Goal: Task Accomplishment & Management: Complete application form

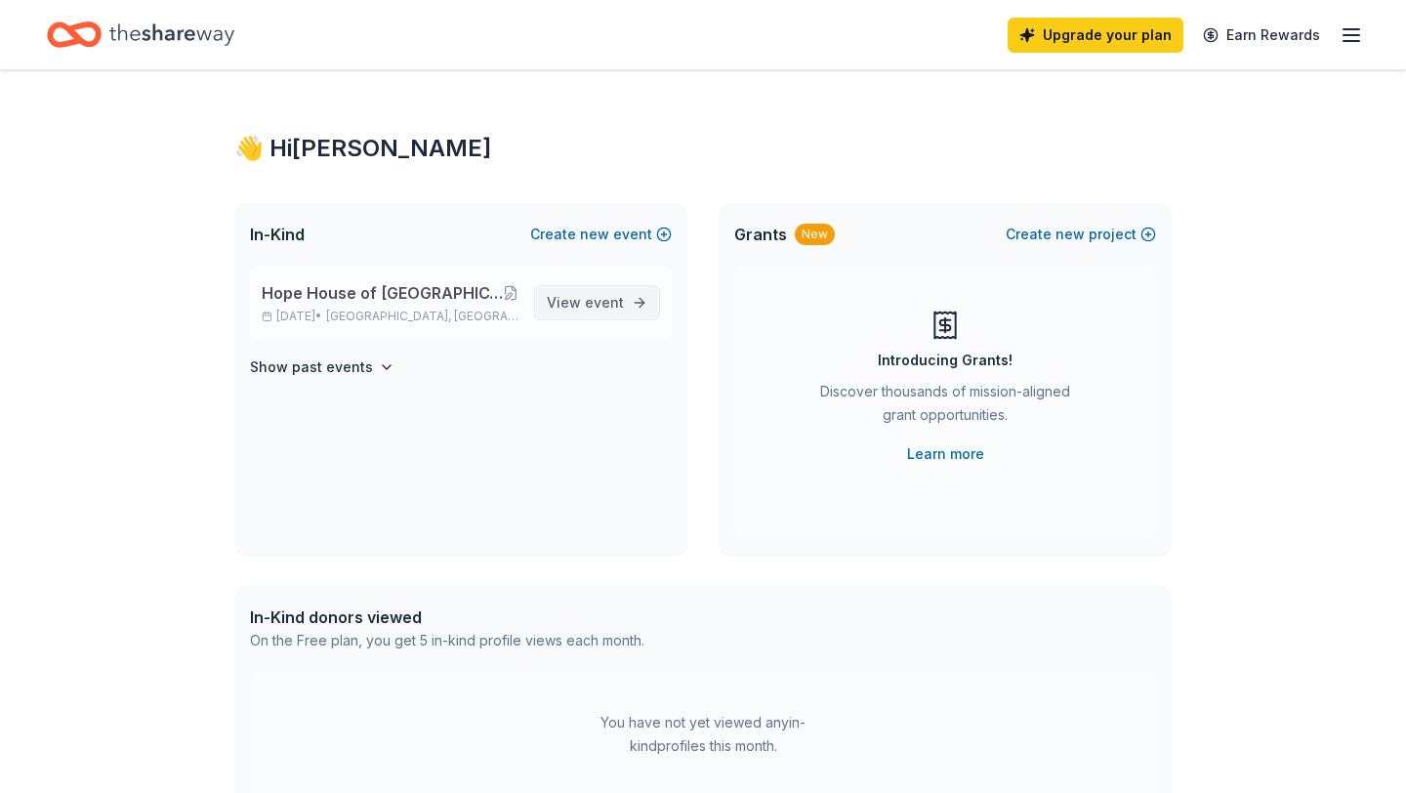
click at [608, 301] on span "event" at bounding box center [604, 302] width 39 height 17
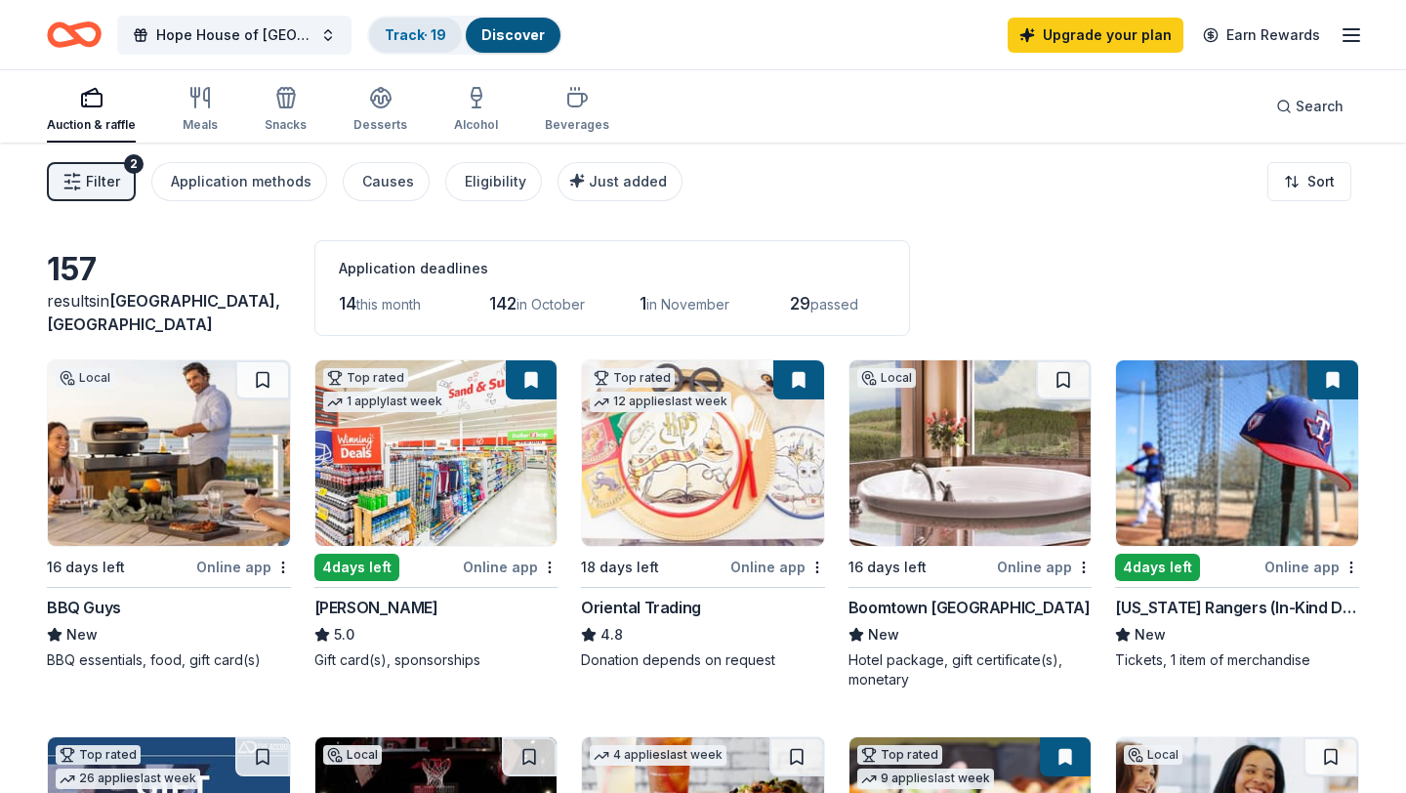
click at [419, 33] on link "Track · 19" at bounding box center [415, 34] width 61 height 17
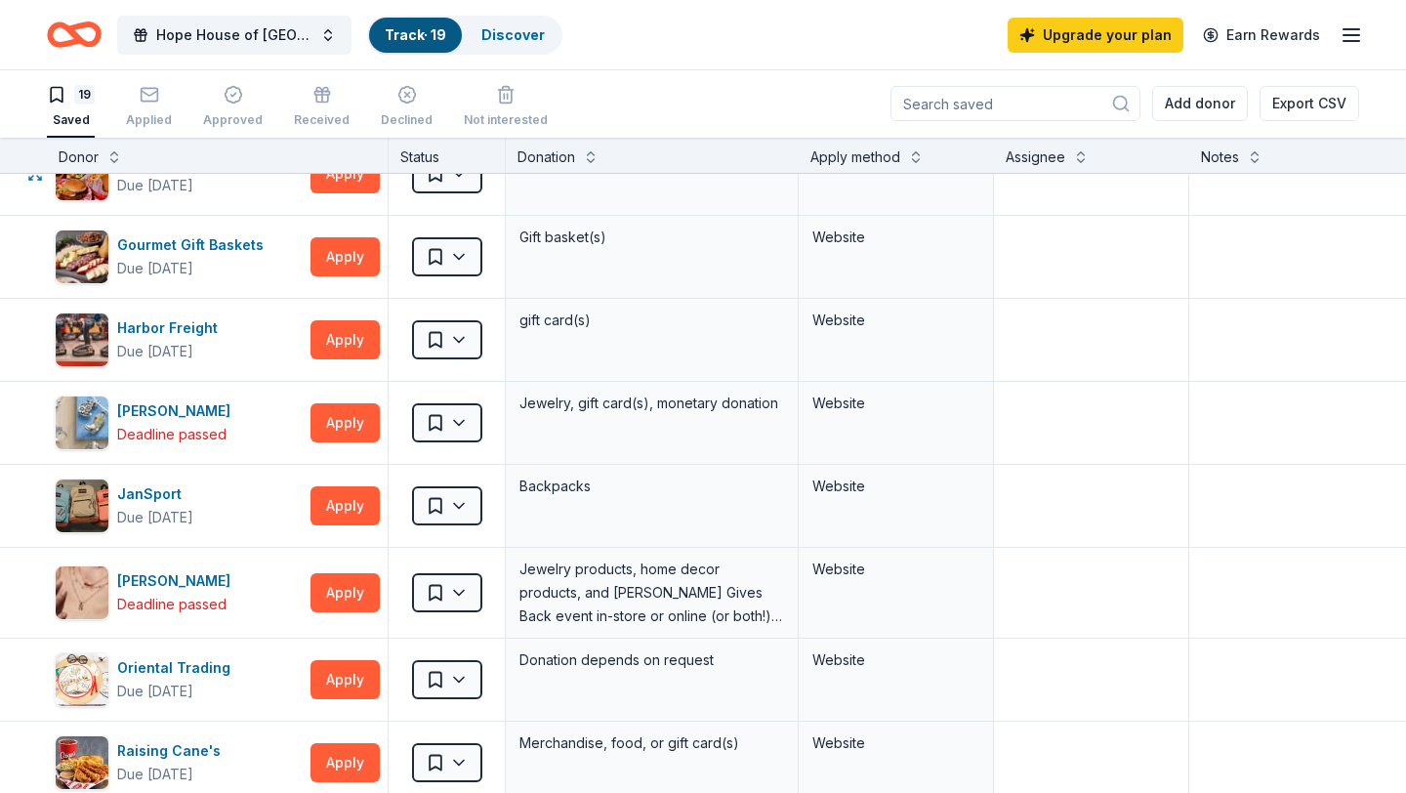
scroll to position [376, 0]
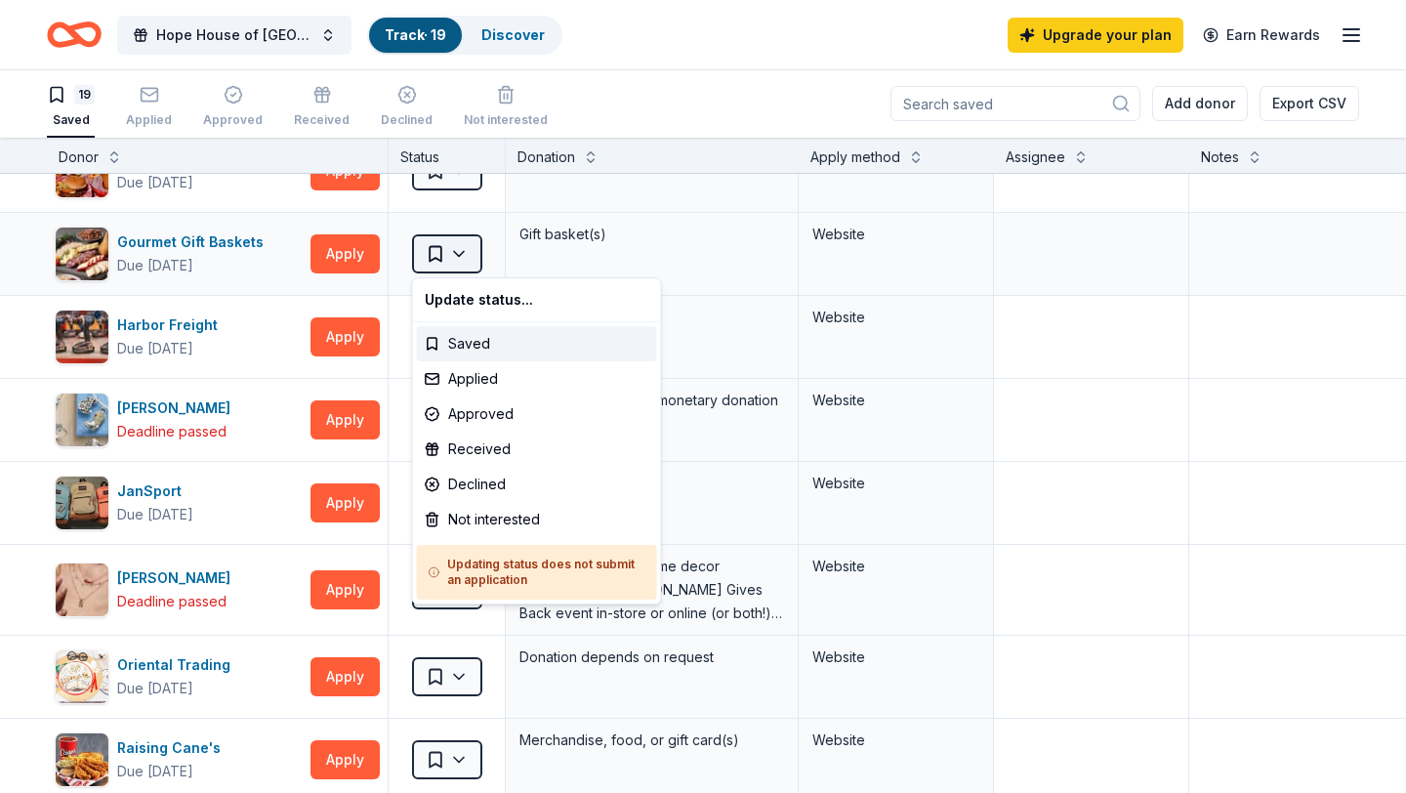
click at [467, 251] on html "Hope House of [GEOGRAPHIC_DATA][US_STATE] Annual Lobster Dinner and Silent & Li…" at bounding box center [703, 395] width 1406 height 793
click at [485, 381] on div "Applied" at bounding box center [537, 378] width 240 height 35
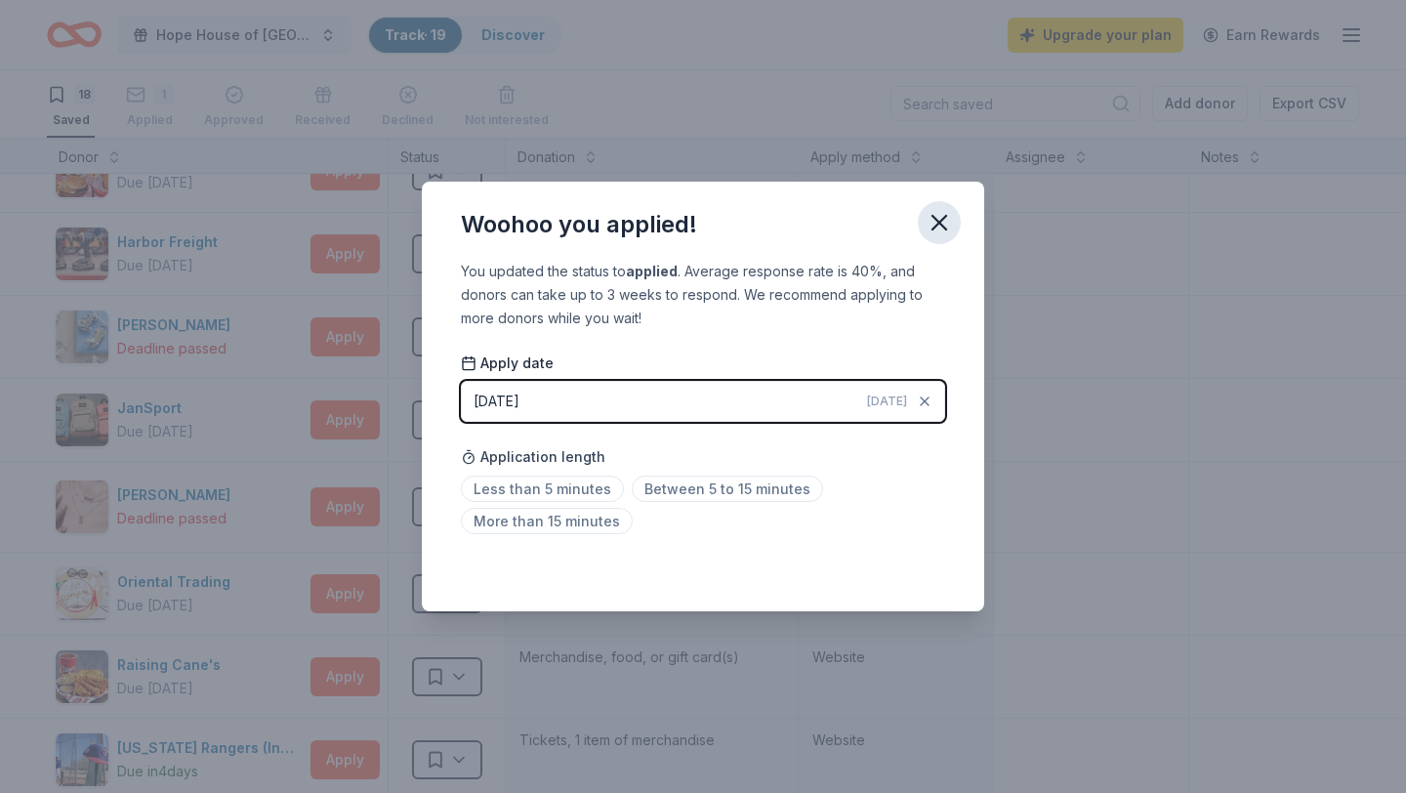
click at [938, 218] on icon "button" at bounding box center [938, 222] width 27 height 27
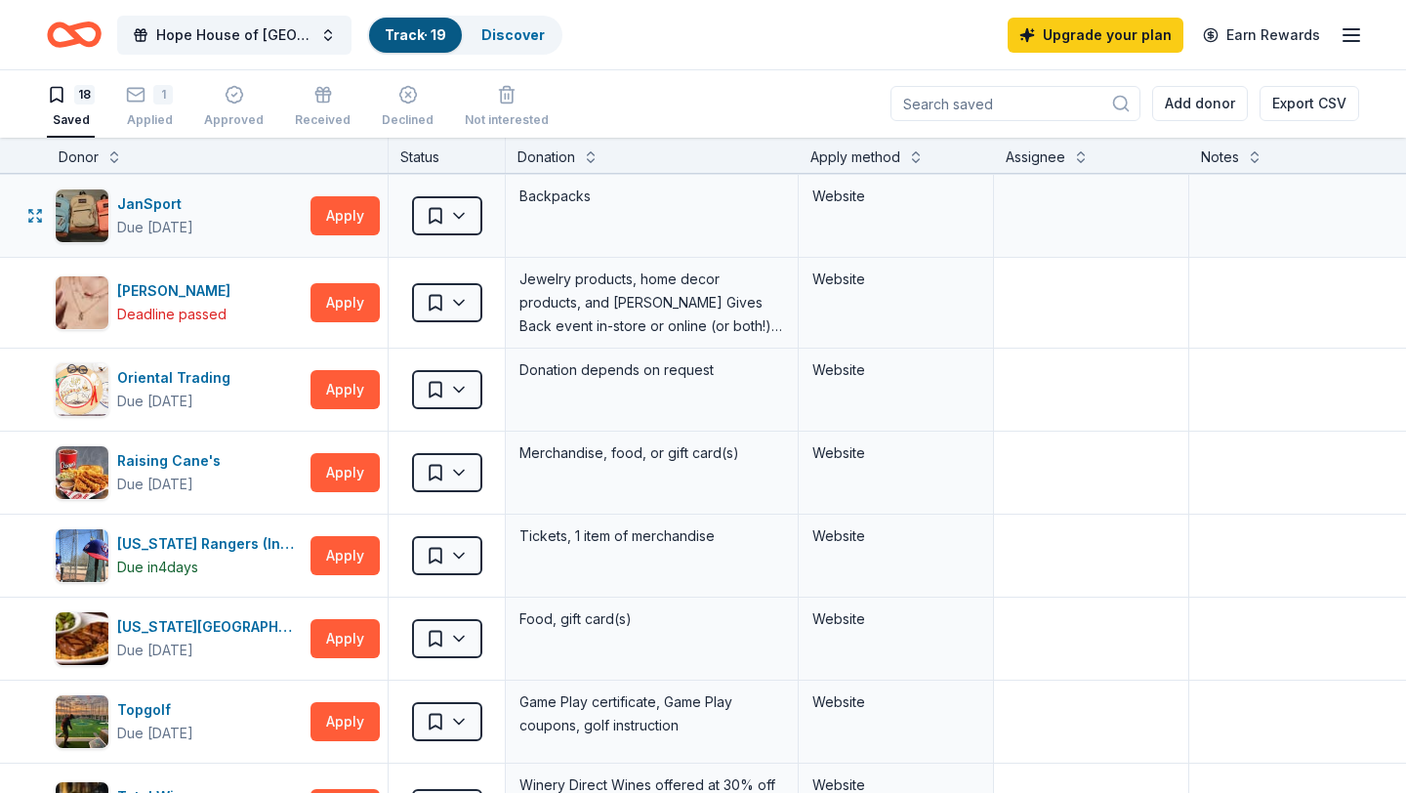
scroll to position [583, 0]
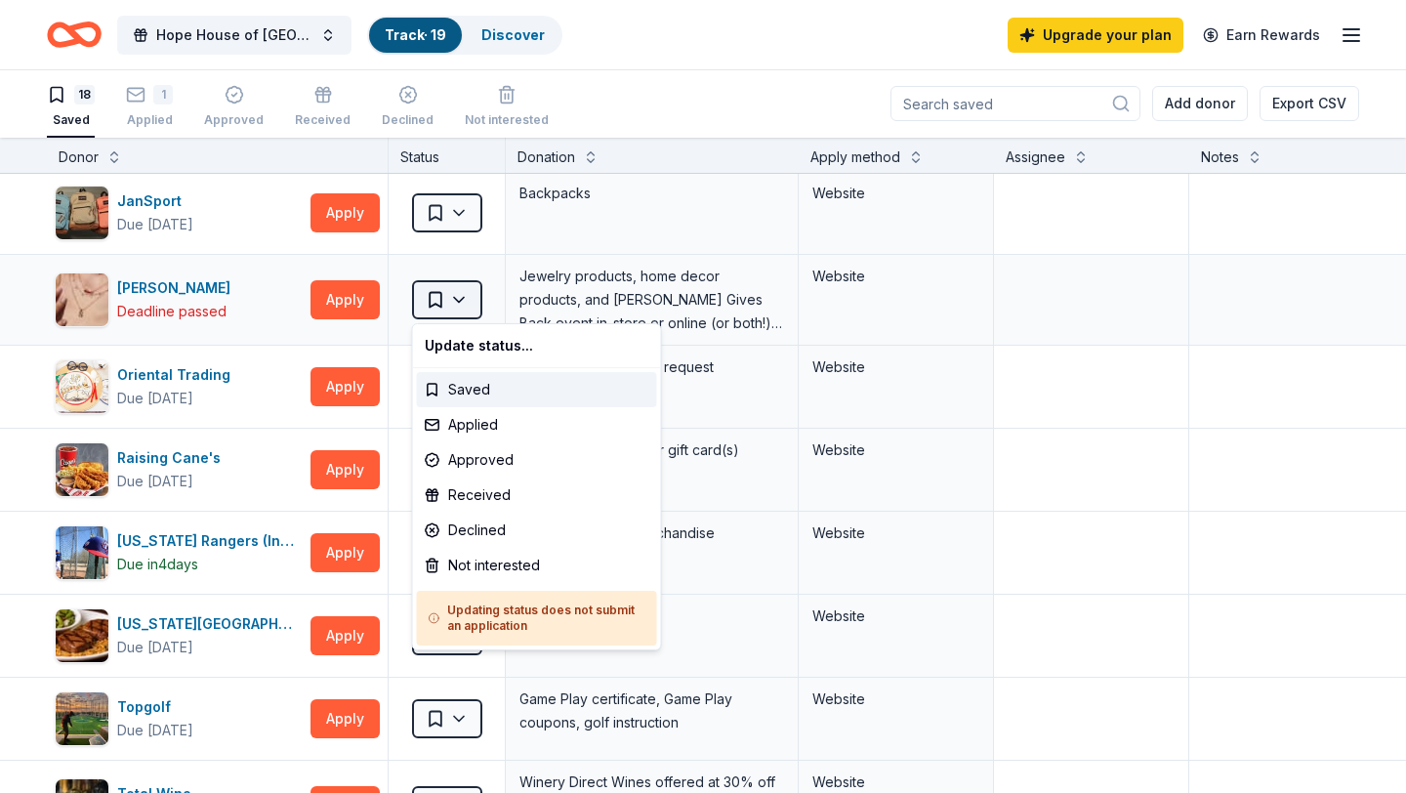
click at [453, 314] on html "Hope House of [GEOGRAPHIC_DATA][US_STATE] Annual Lobster Dinner and Silent & Li…" at bounding box center [703, 395] width 1406 height 793
click at [489, 498] on div "Received" at bounding box center [537, 494] width 240 height 35
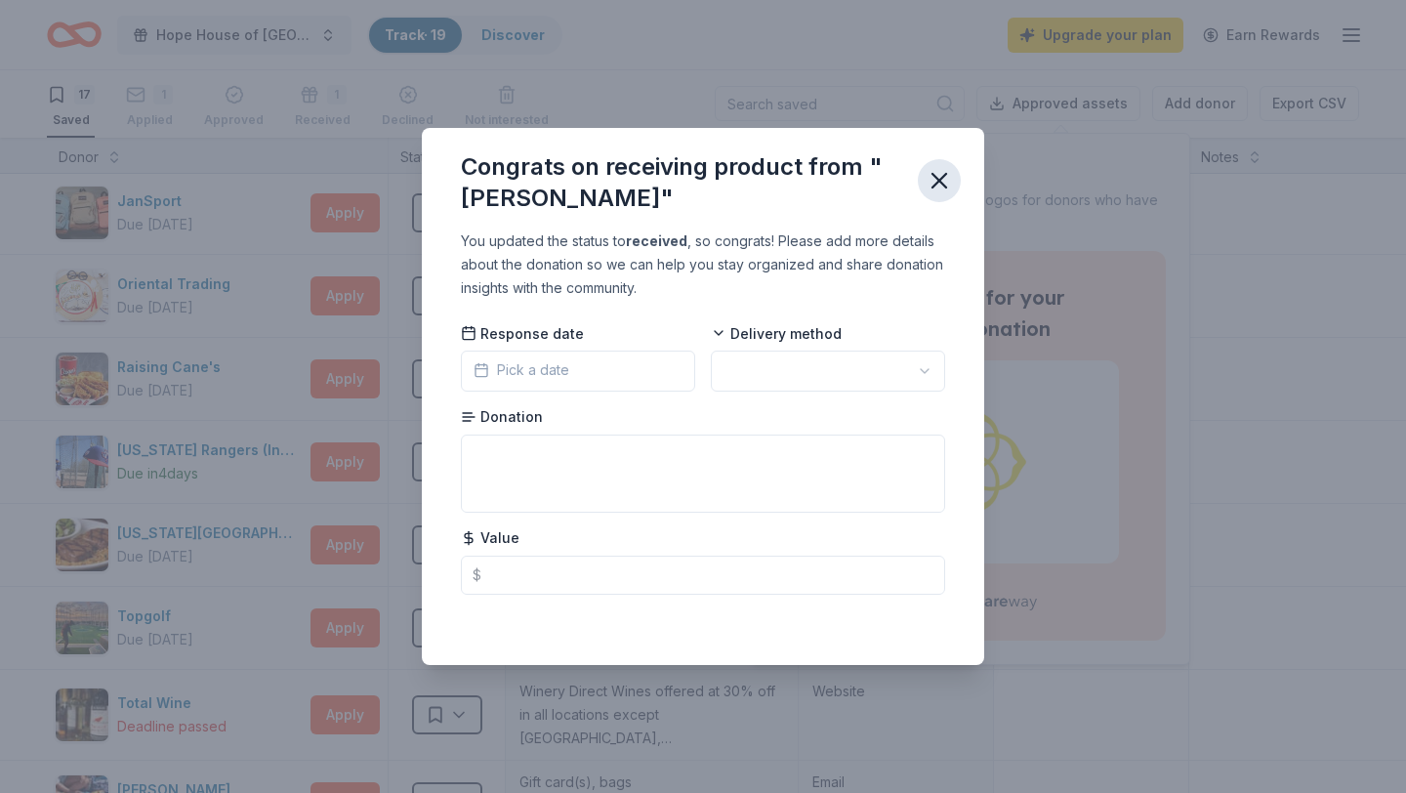
click at [943, 175] on icon "button" at bounding box center [938, 180] width 27 height 27
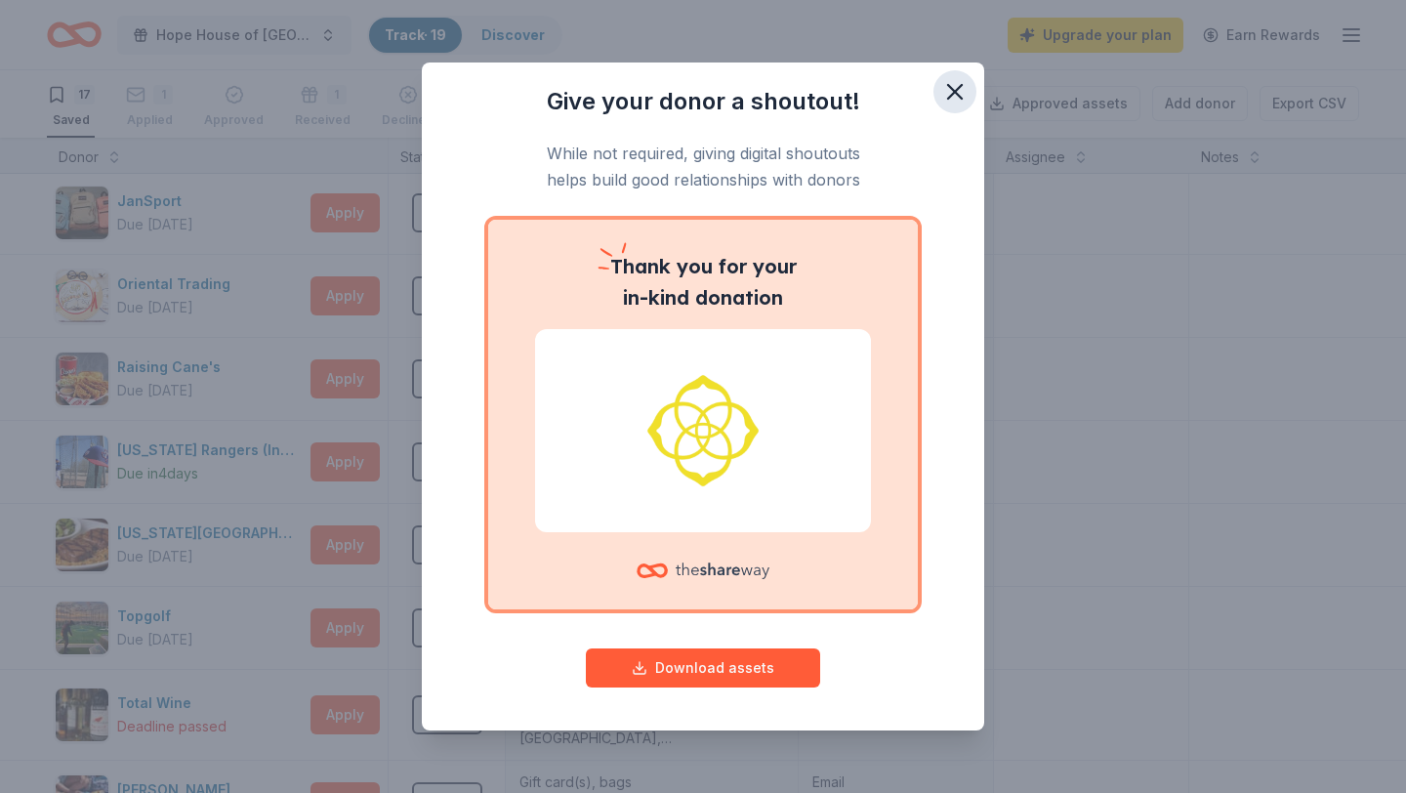
click at [954, 88] on icon "button" at bounding box center [954, 91] width 27 height 27
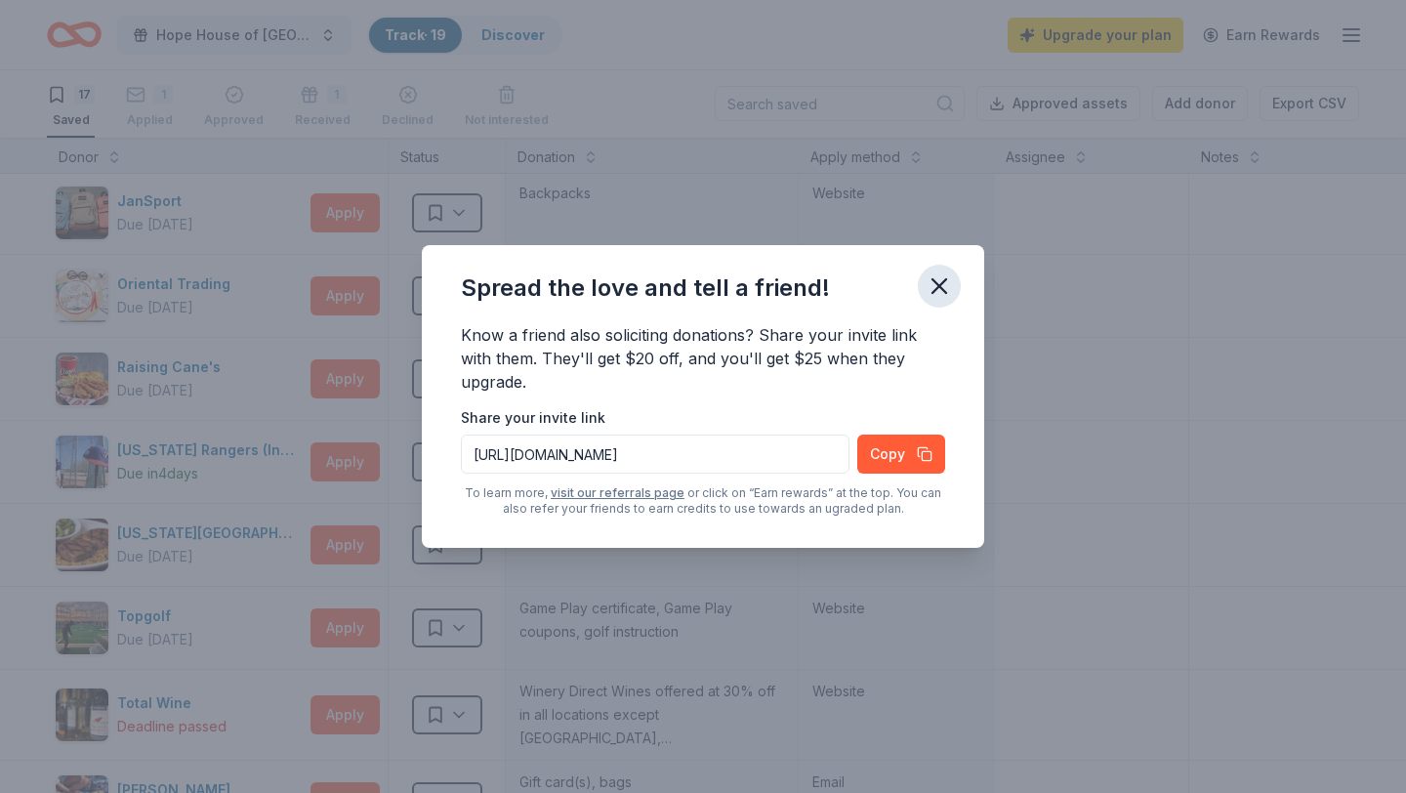
click at [939, 288] on icon "button" at bounding box center [938, 285] width 27 height 27
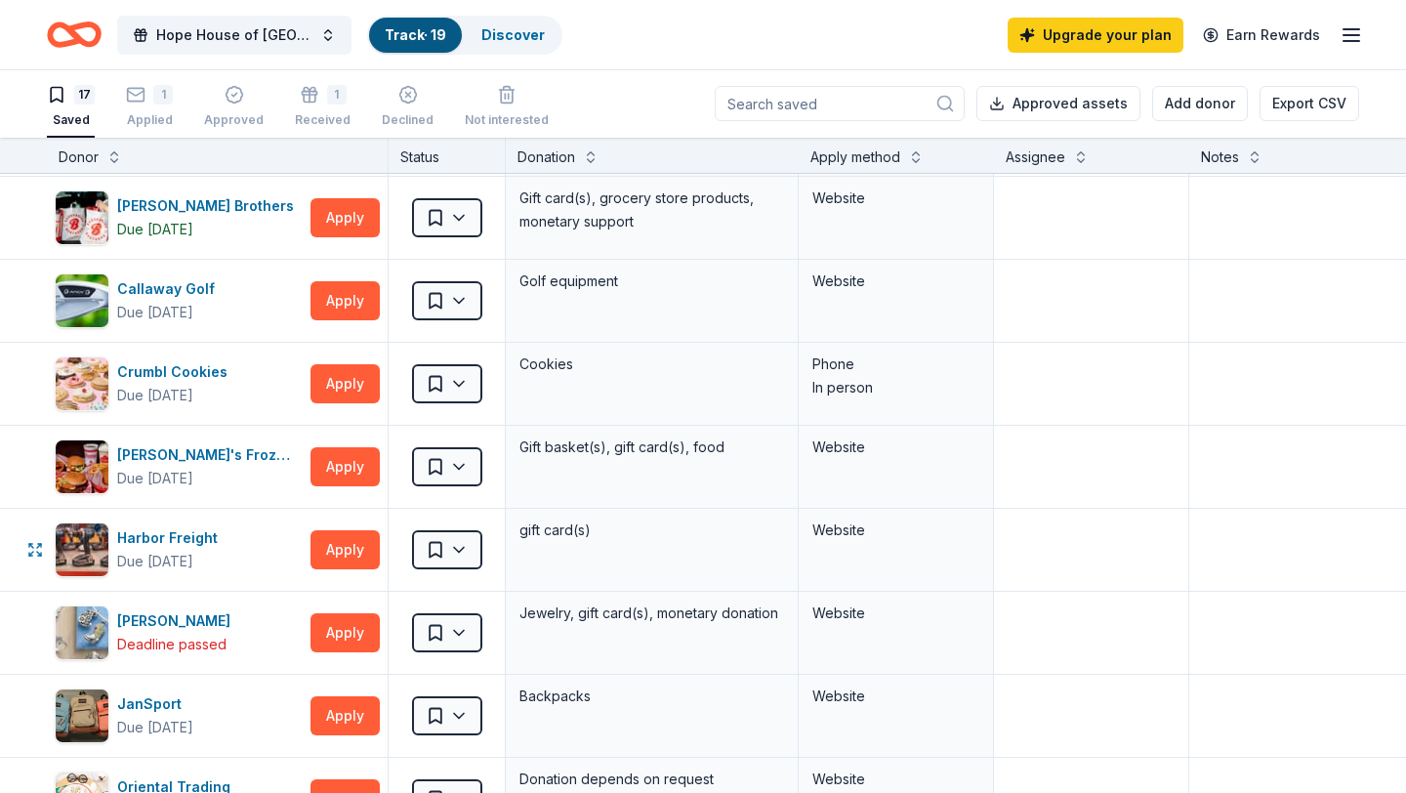
scroll to position [79, 0]
click at [350, 296] on button "Apply" at bounding box center [344, 301] width 69 height 39
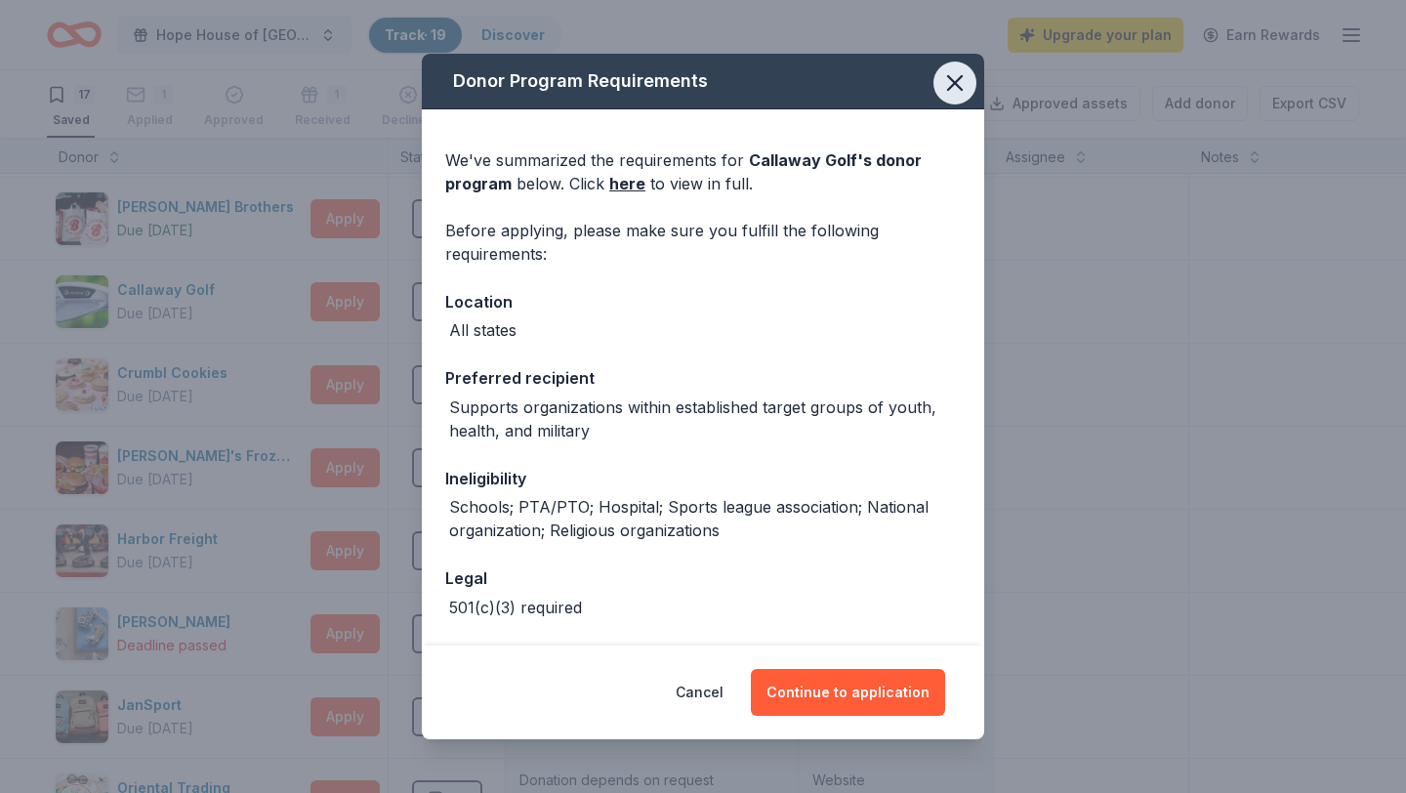
click at [955, 83] on icon "button" at bounding box center [955, 83] width 14 height 14
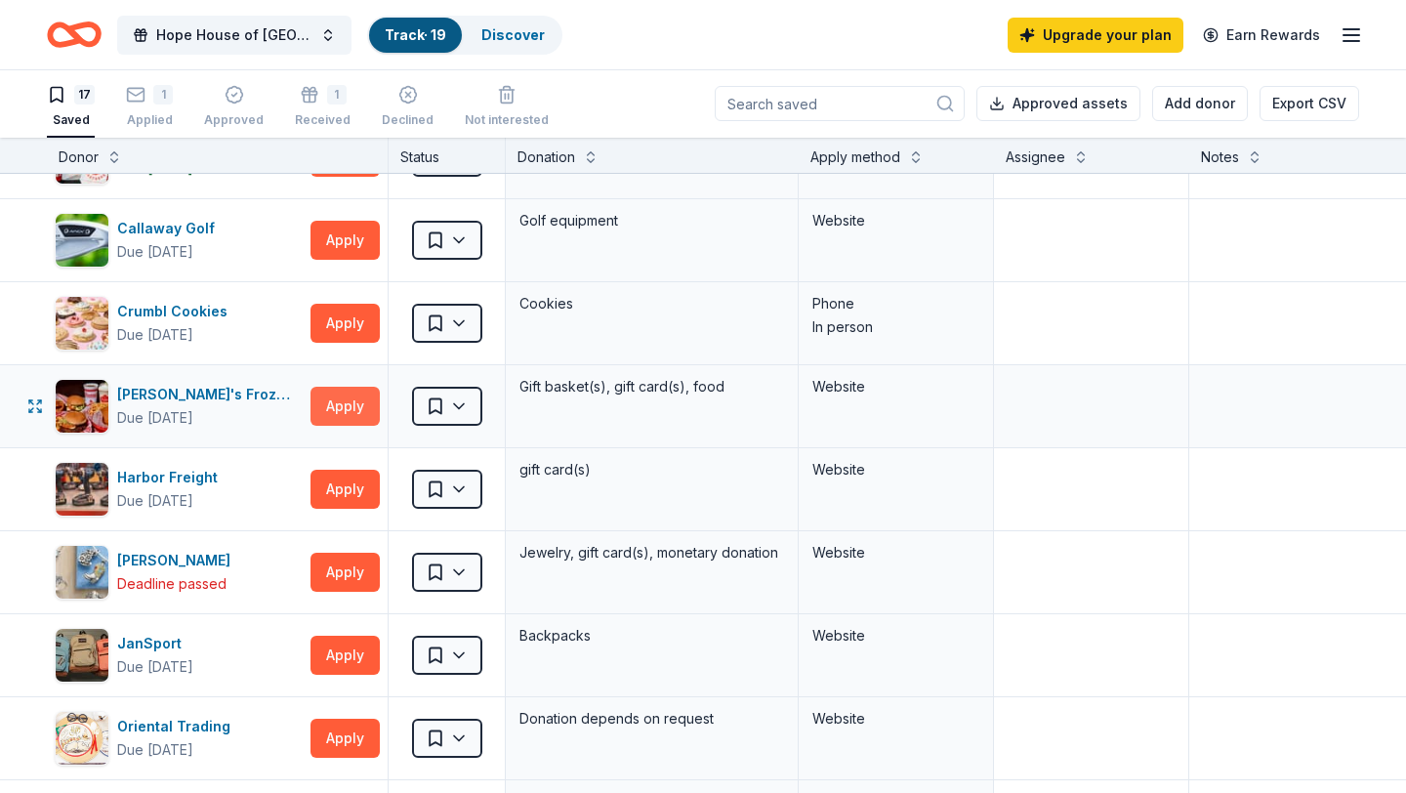
scroll to position [143, 0]
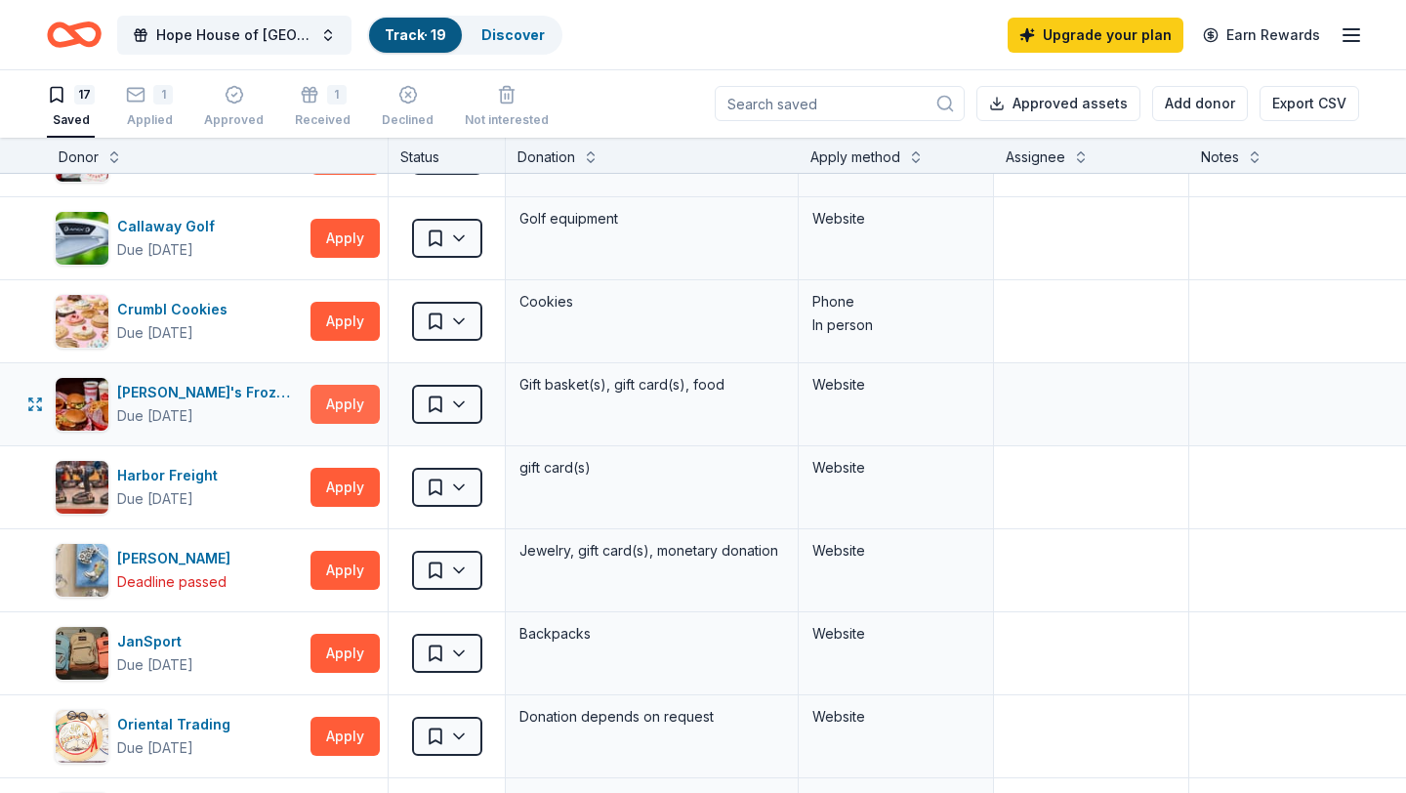
click at [346, 398] on button "Apply" at bounding box center [344, 404] width 69 height 39
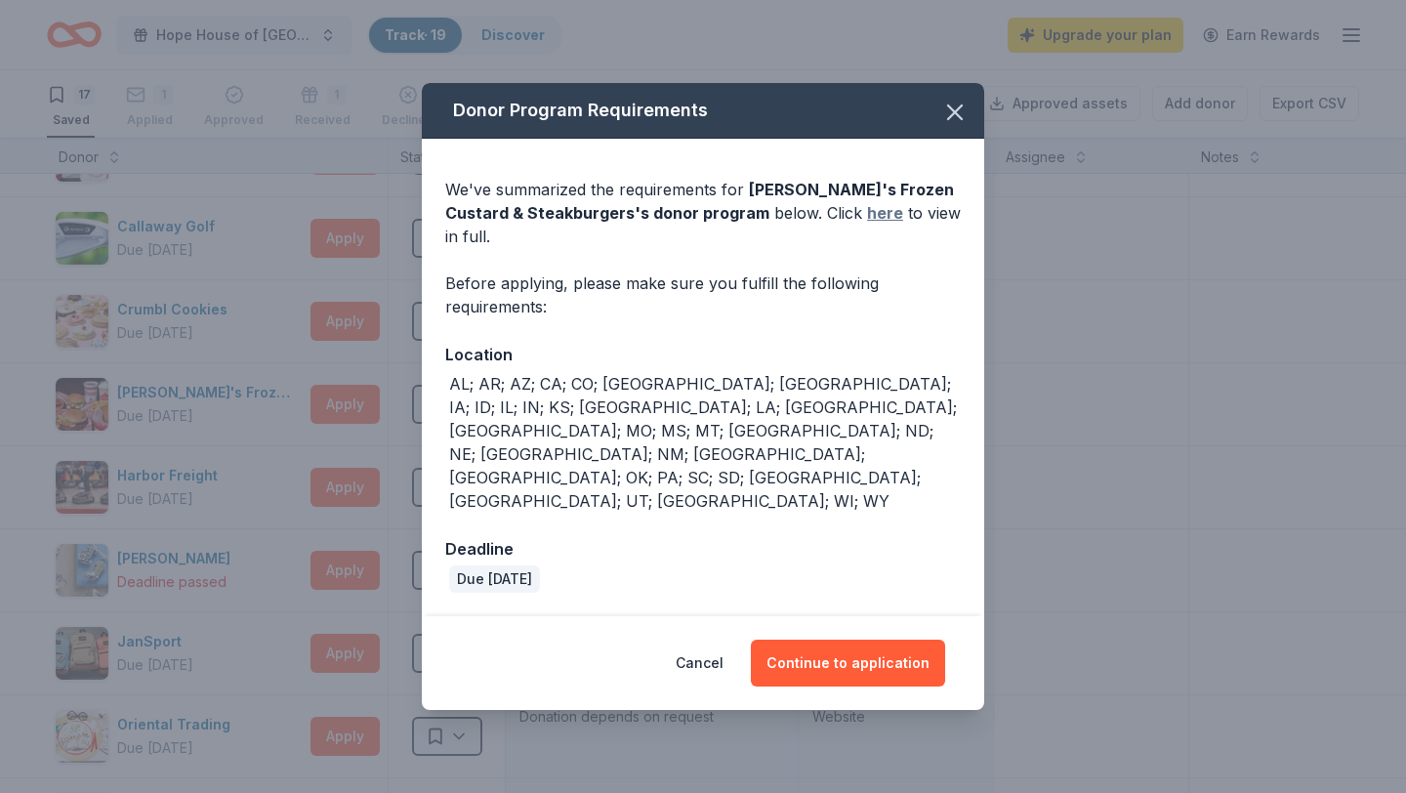
click at [867, 225] on link "here" at bounding box center [885, 212] width 36 height 23
click at [956, 119] on icon "button" at bounding box center [955, 112] width 14 height 14
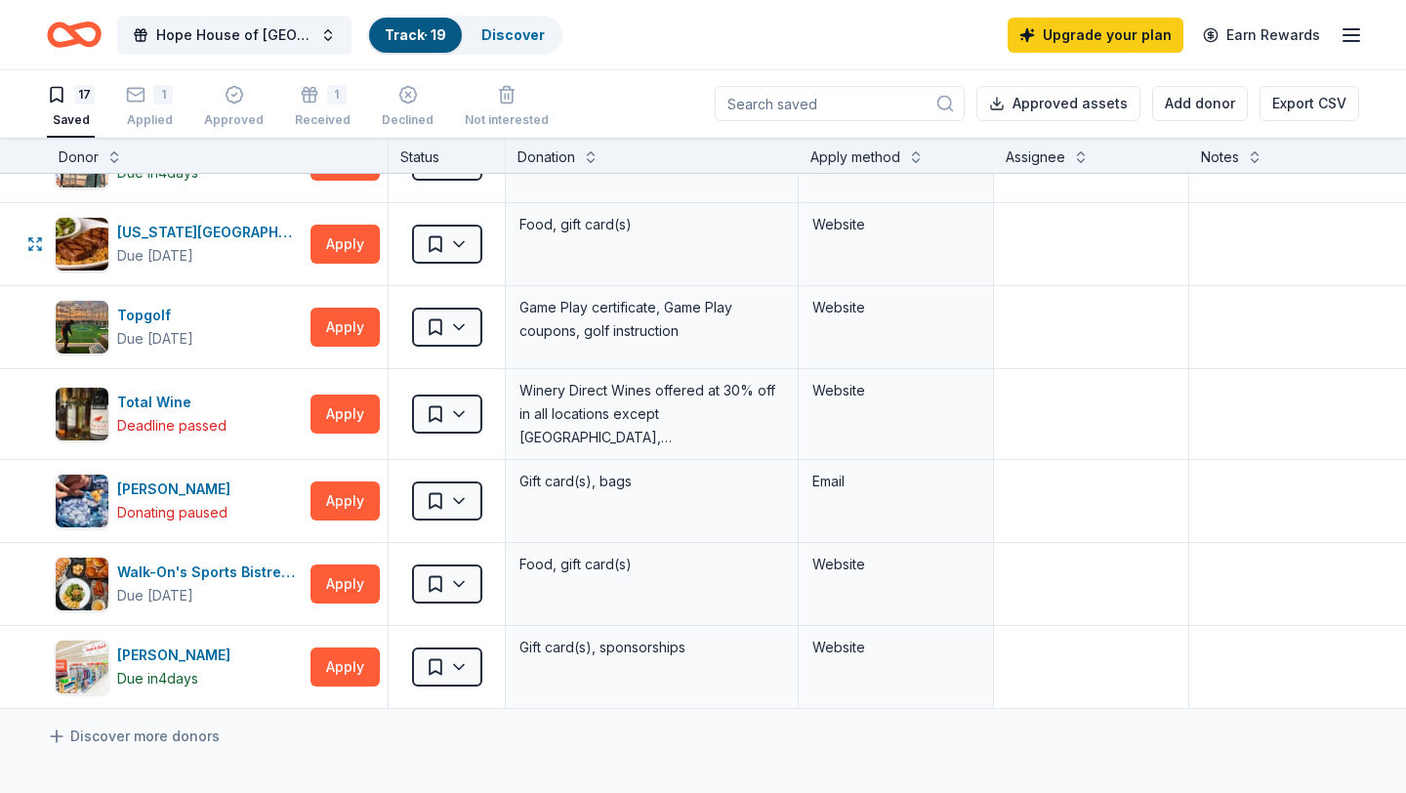
scroll to position [886, 0]
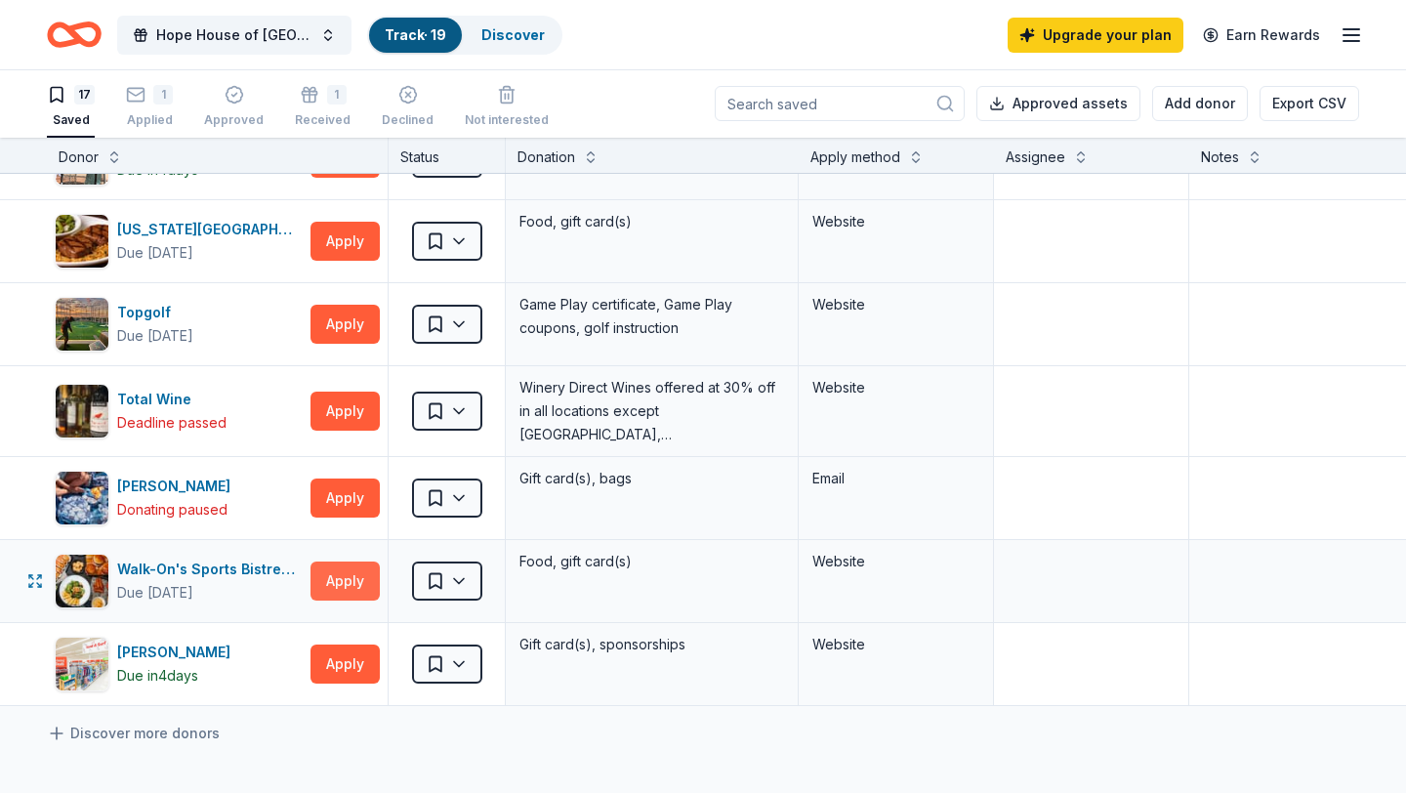
click at [356, 578] on button "Apply" at bounding box center [344, 580] width 69 height 39
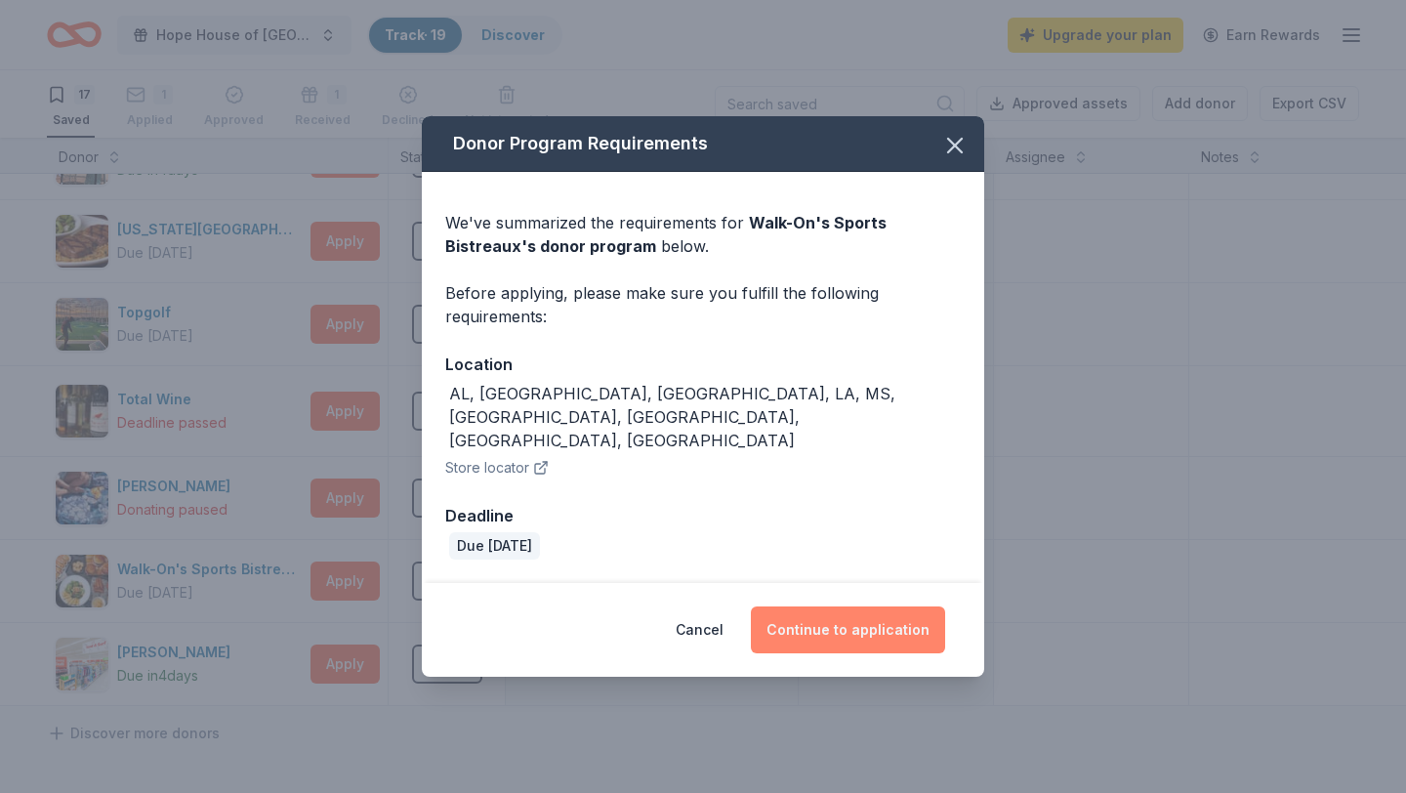
click at [896, 607] on button "Continue to application" at bounding box center [848, 629] width 194 height 47
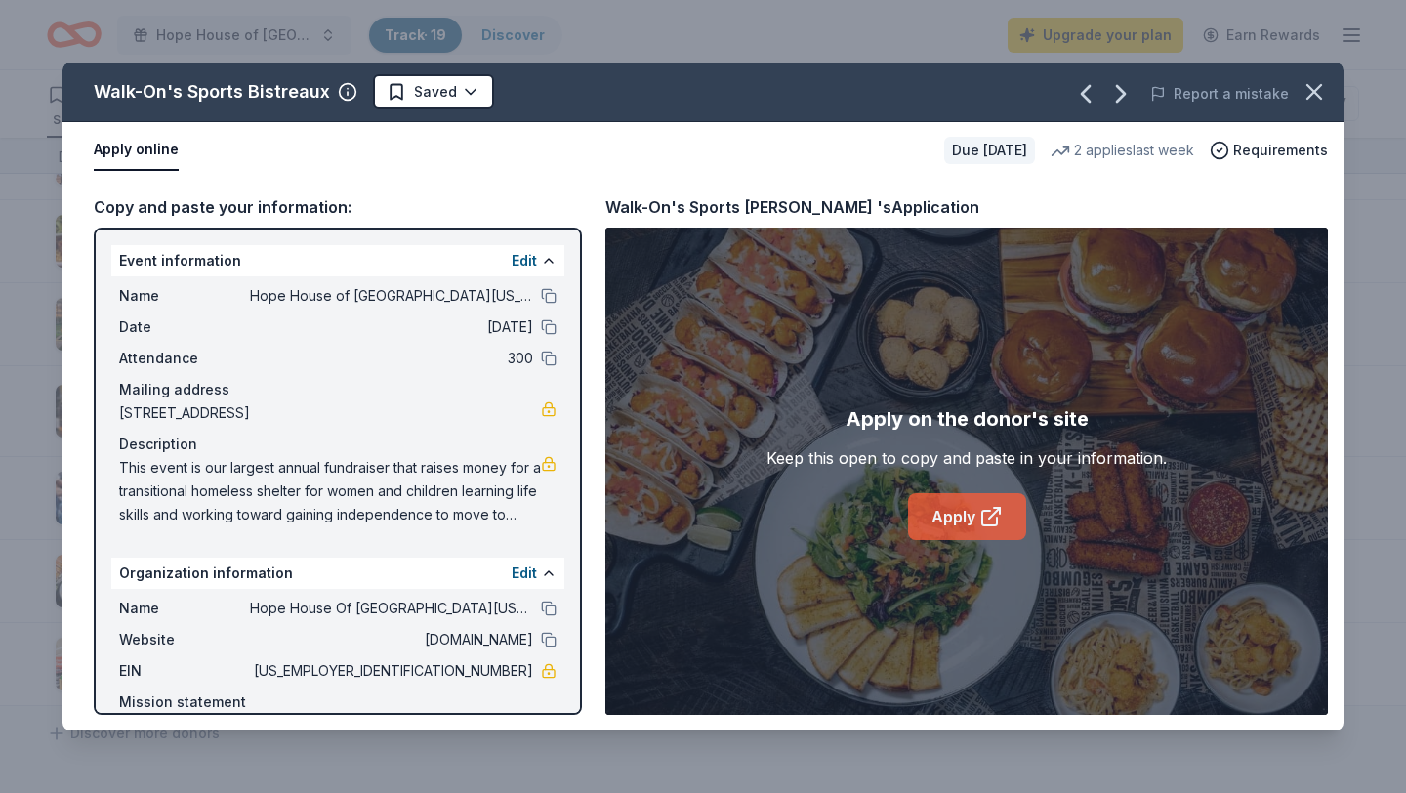
click at [970, 524] on link "Apply" at bounding box center [967, 516] width 118 height 47
click at [1319, 87] on icon "button" at bounding box center [1314, 92] width 14 height 14
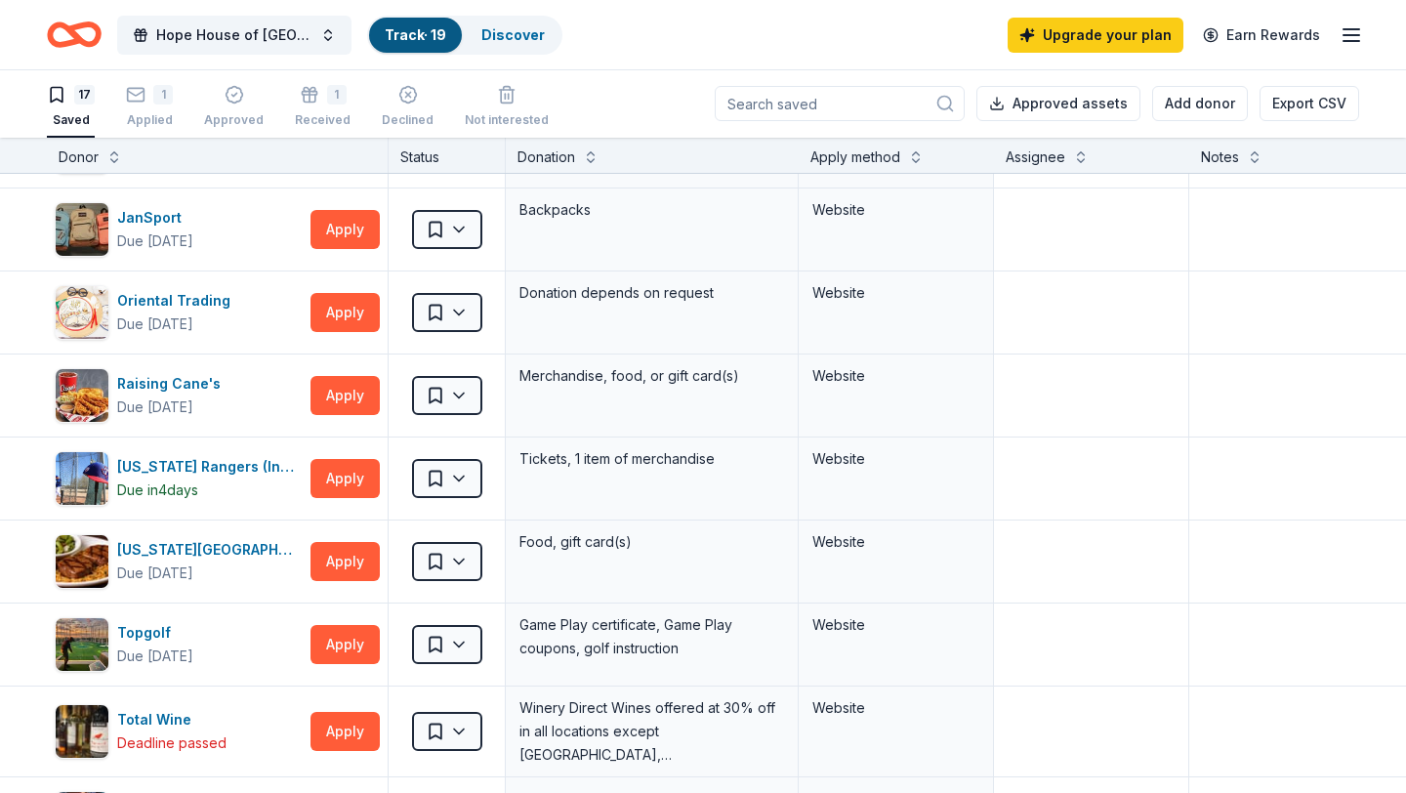
scroll to position [0, 0]
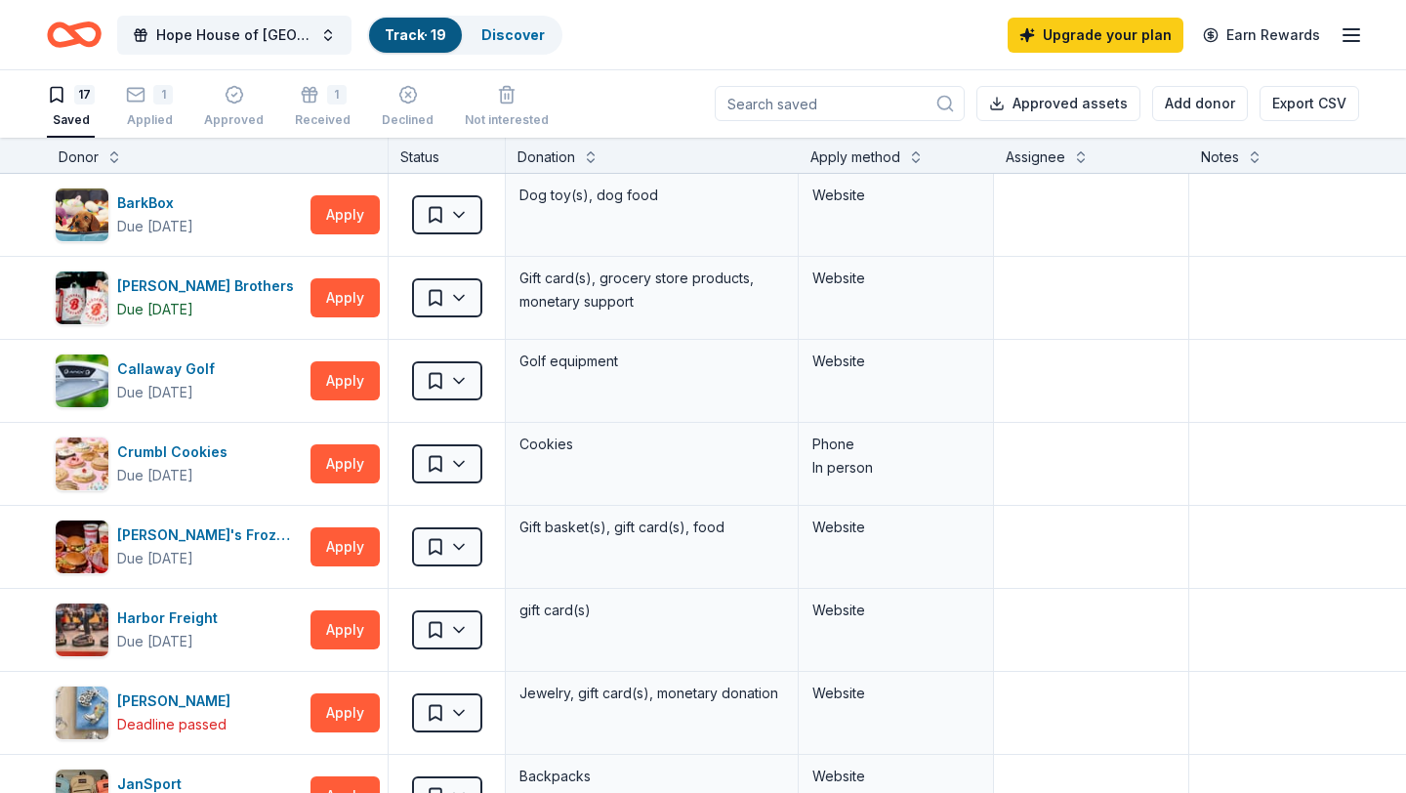
click at [826, 101] on input at bounding box center [840, 103] width 250 height 35
click at [1354, 35] on line "button" at bounding box center [1351, 35] width 16 height 0
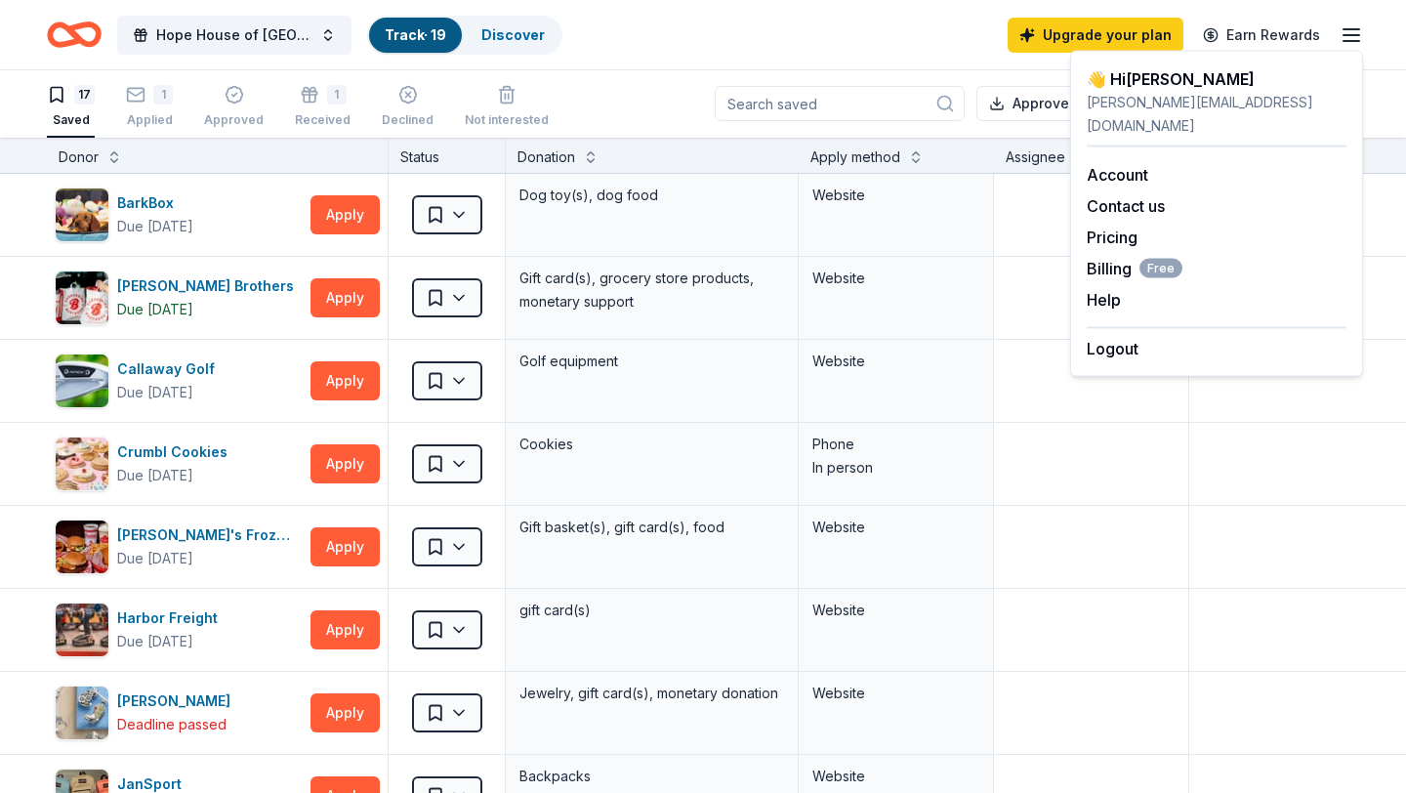
drag, startPoint x: 713, startPoint y: 51, endPoint x: 644, endPoint y: 51, distance: 68.3
click at [708, 51] on div "Hope House of [GEOGRAPHIC_DATA][US_STATE] Annual Lobster Dinner and Silent & Li…" at bounding box center [703, 35] width 1312 height 46
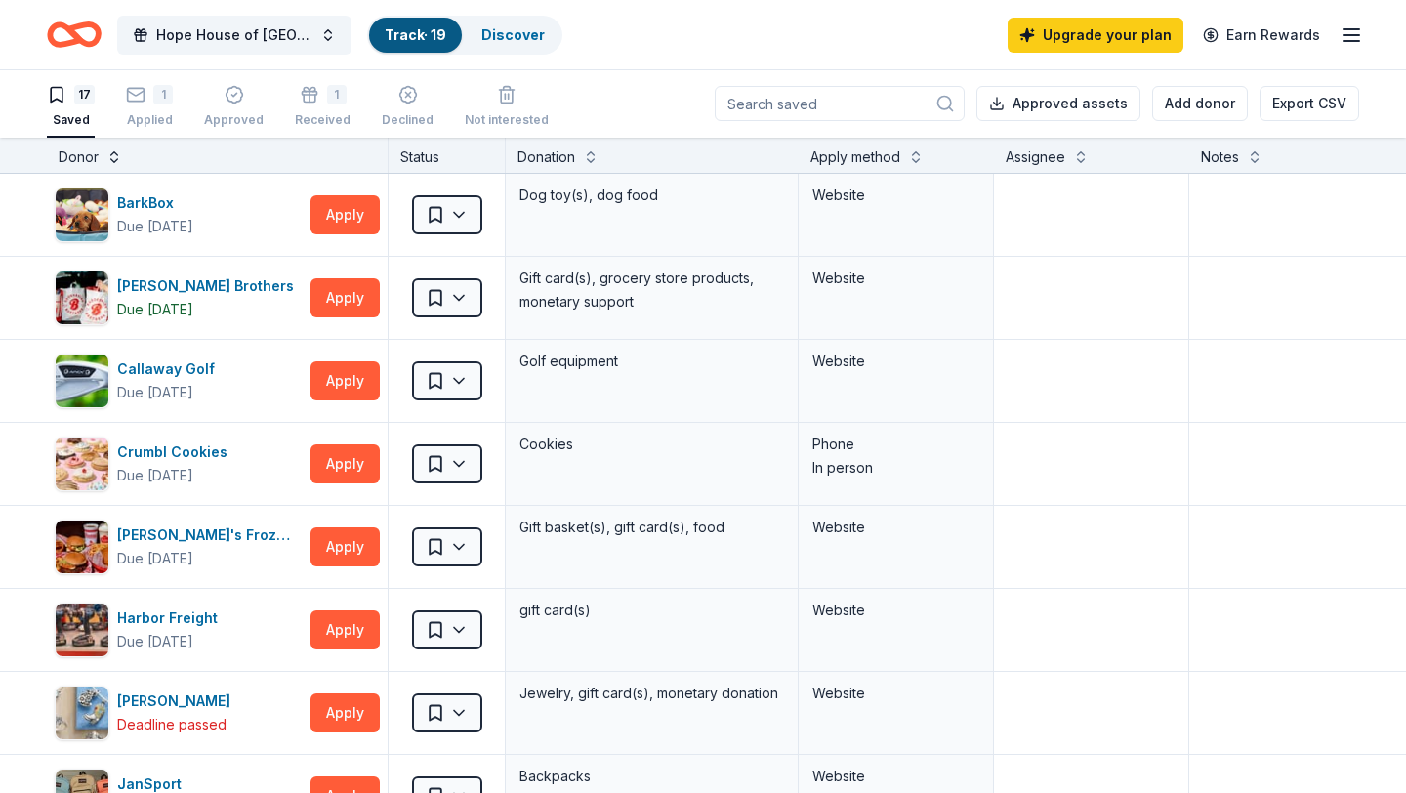
click at [113, 154] on button at bounding box center [114, 155] width 16 height 20
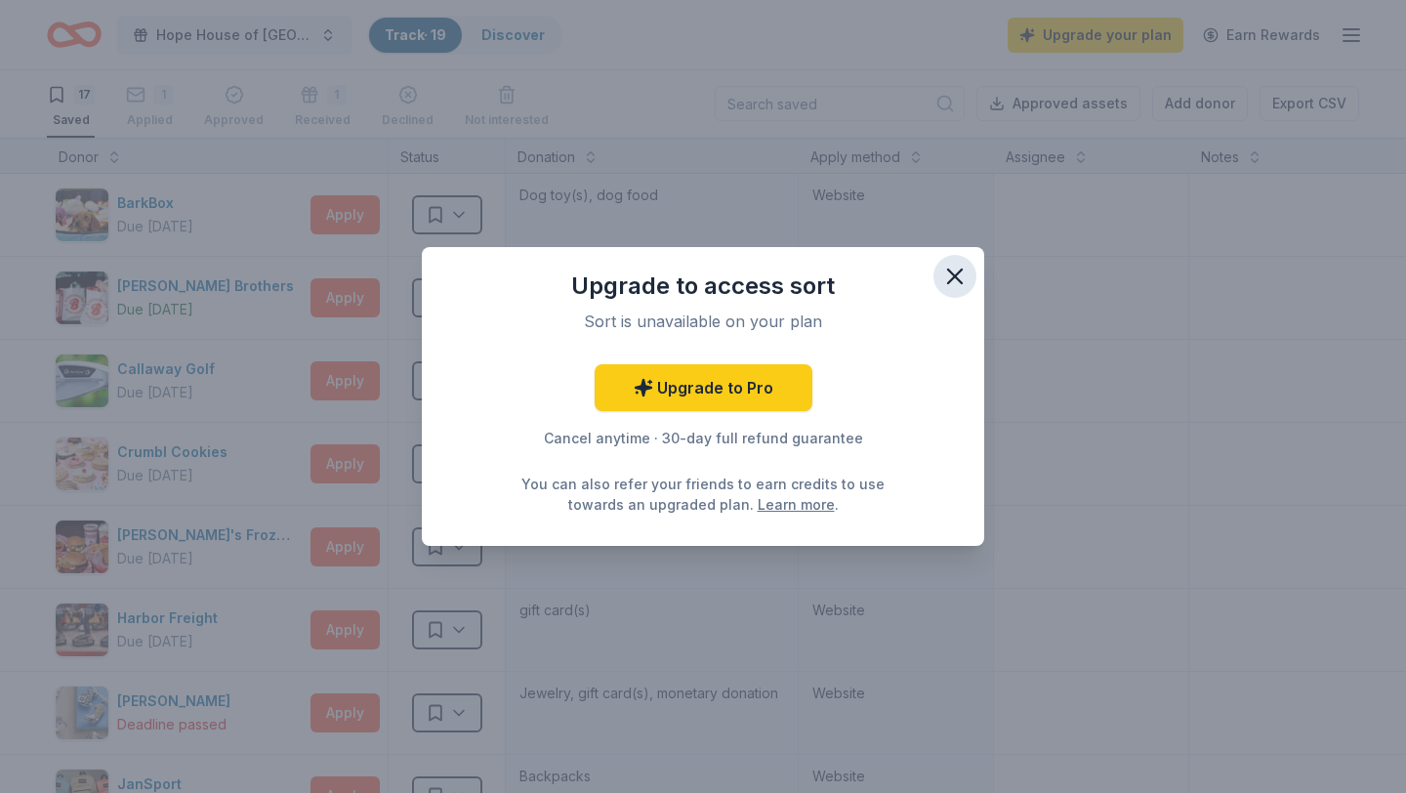
click at [953, 274] on icon "button" at bounding box center [955, 276] width 14 height 14
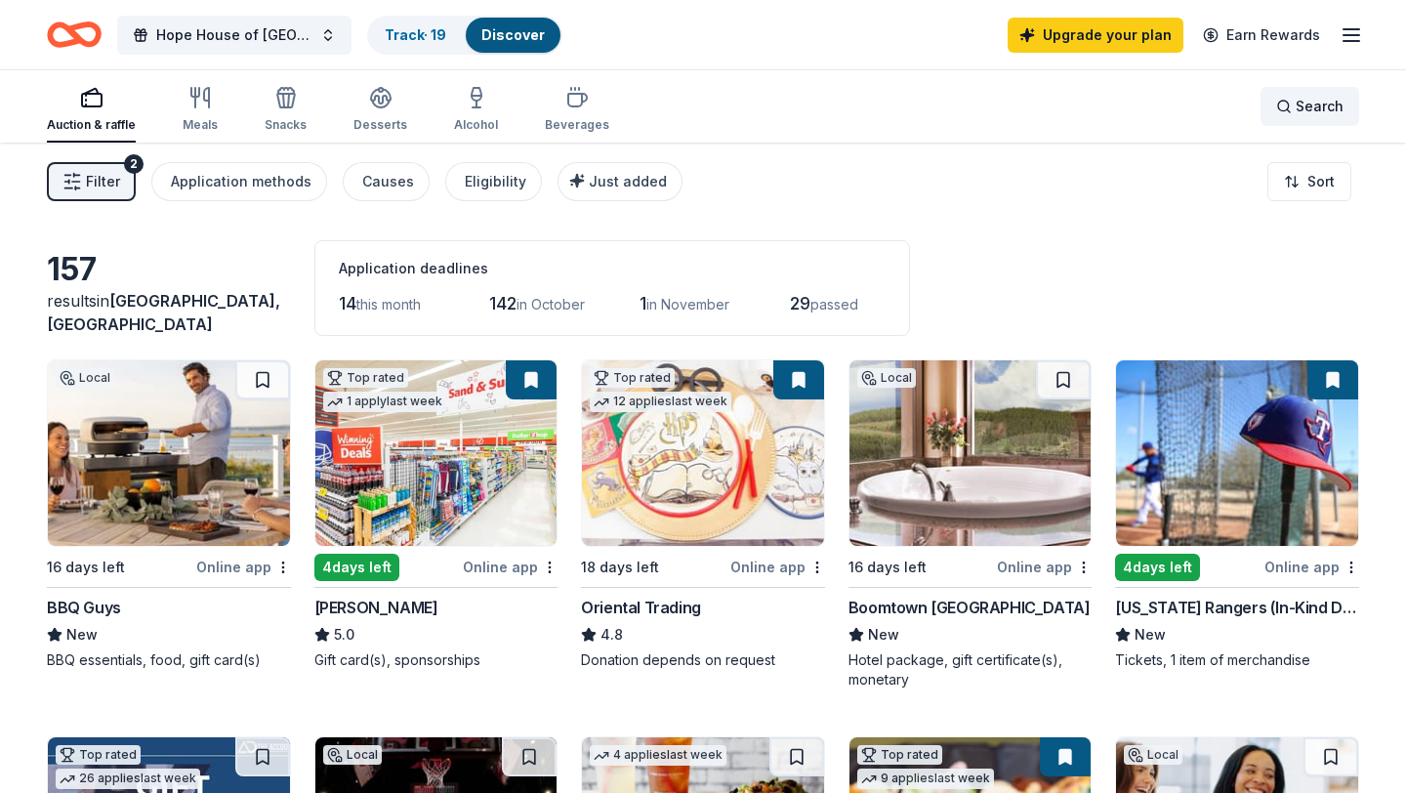
click at [1306, 107] on span "Search" at bounding box center [1319, 106] width 48 height 23
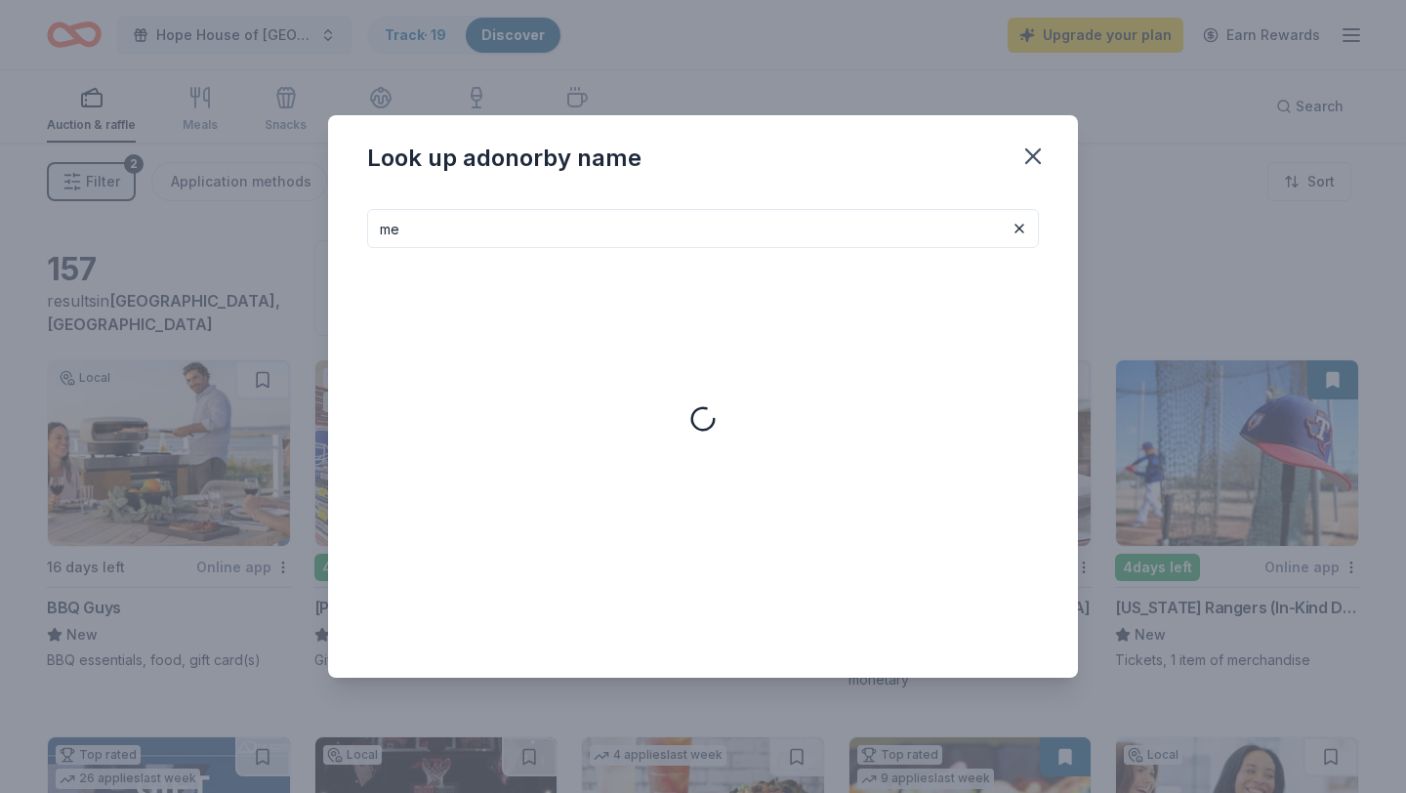
type input "m"
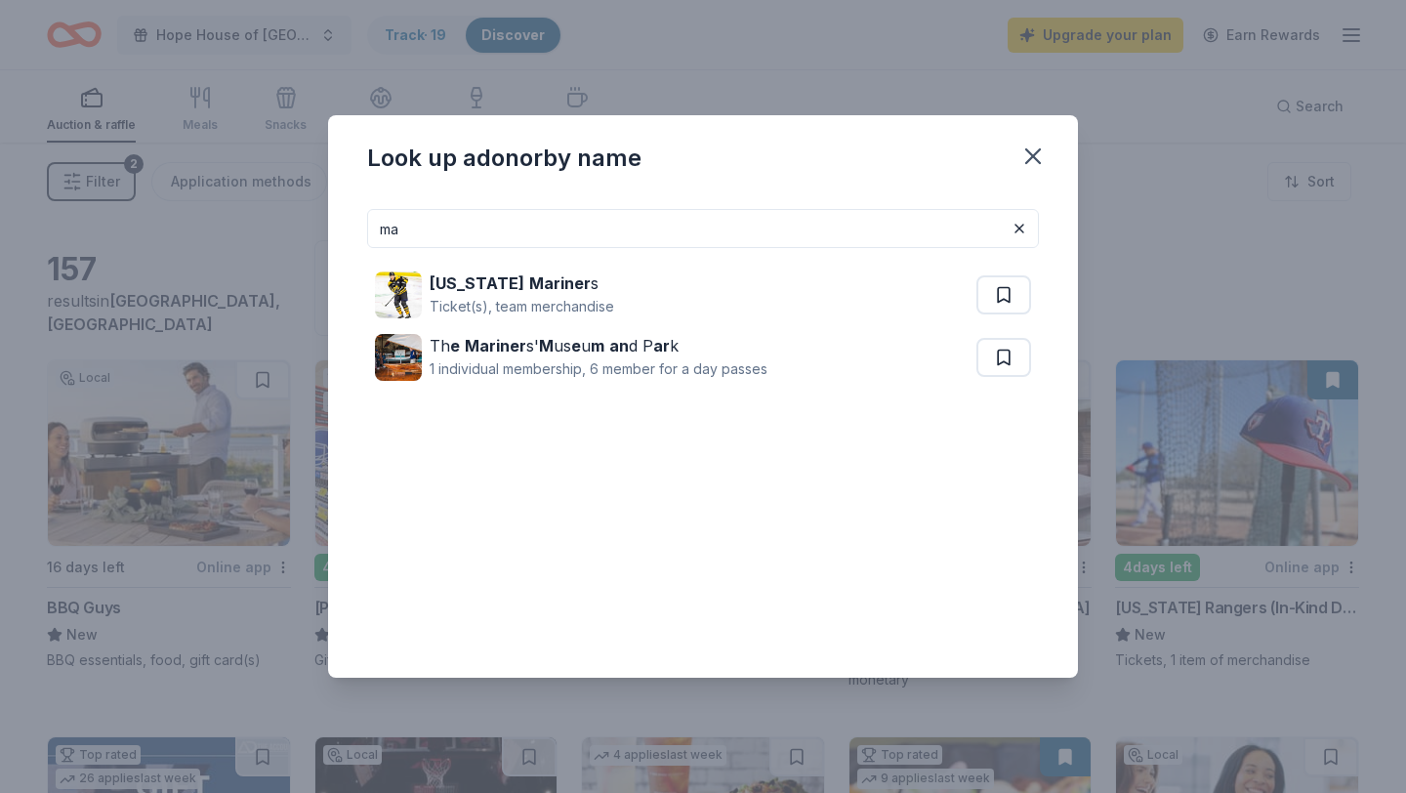
type input "m"
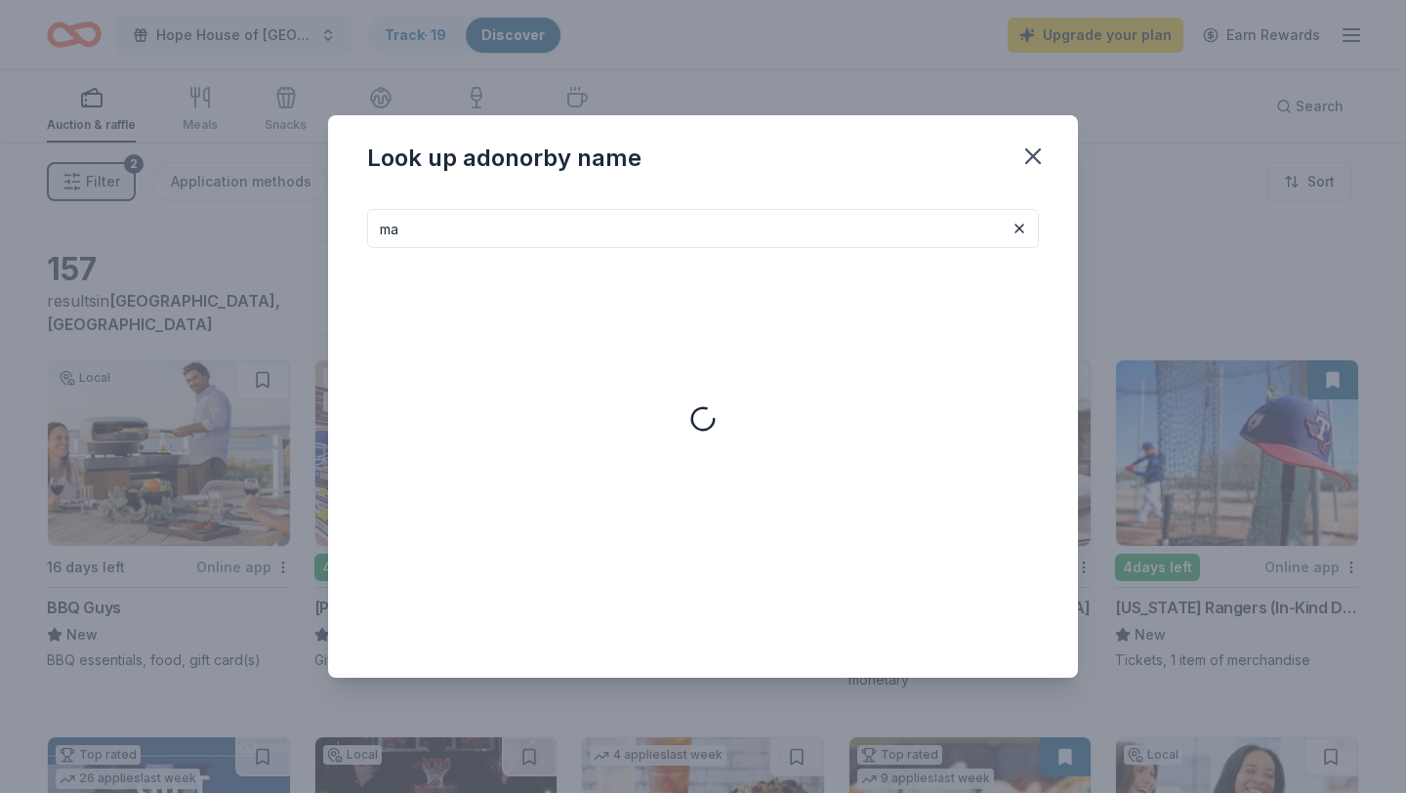
type input "m"
click at [1036, 151] on icon "button" at bounding box center [1033, 156] width 14 height 14
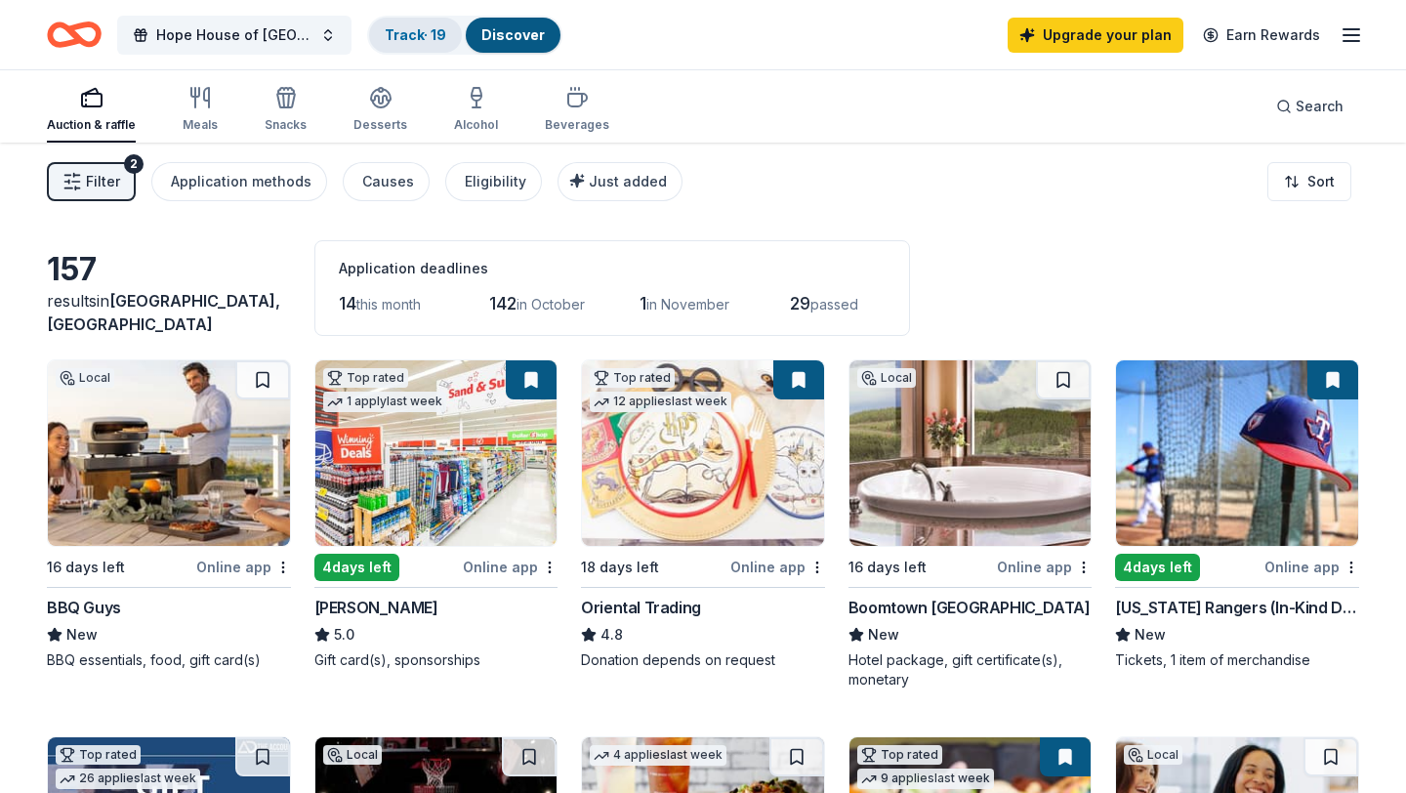
click at [431, 24] on div "Track · 19" at bounding box center [415, 35] width 93 height 35
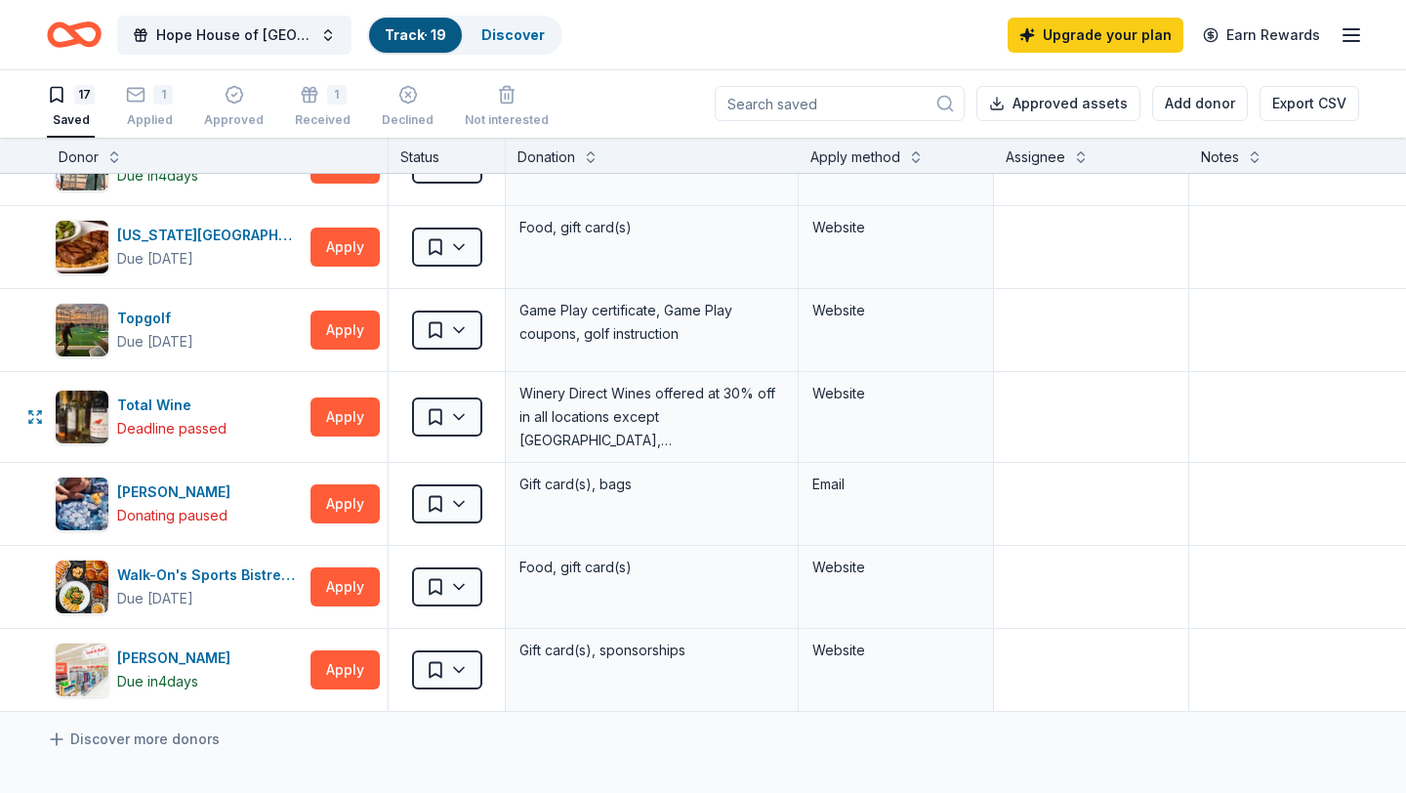
scroll to position [878, 0]
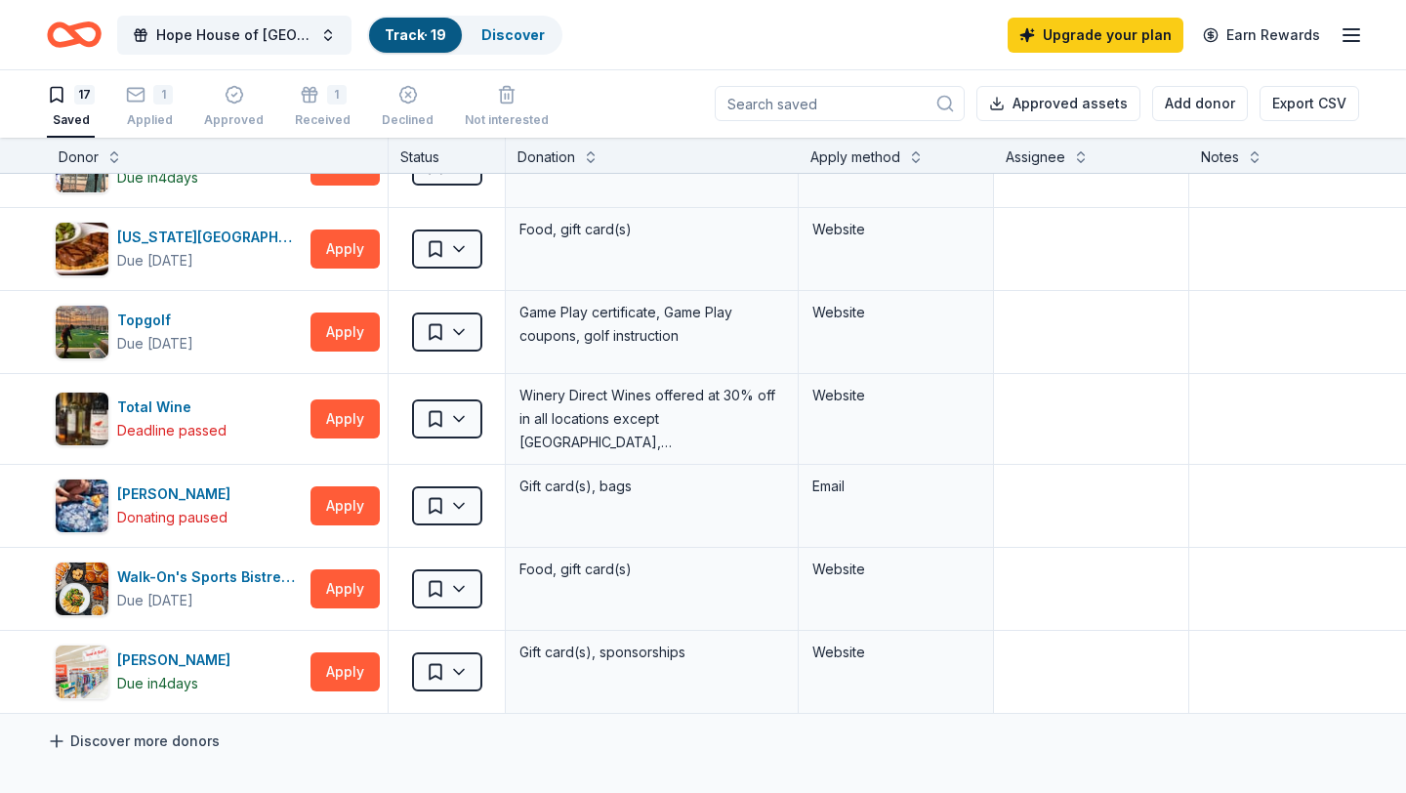
click at [161, 738] on link "Discover more donors" at bounding box center [133, 740] width 173 height 23
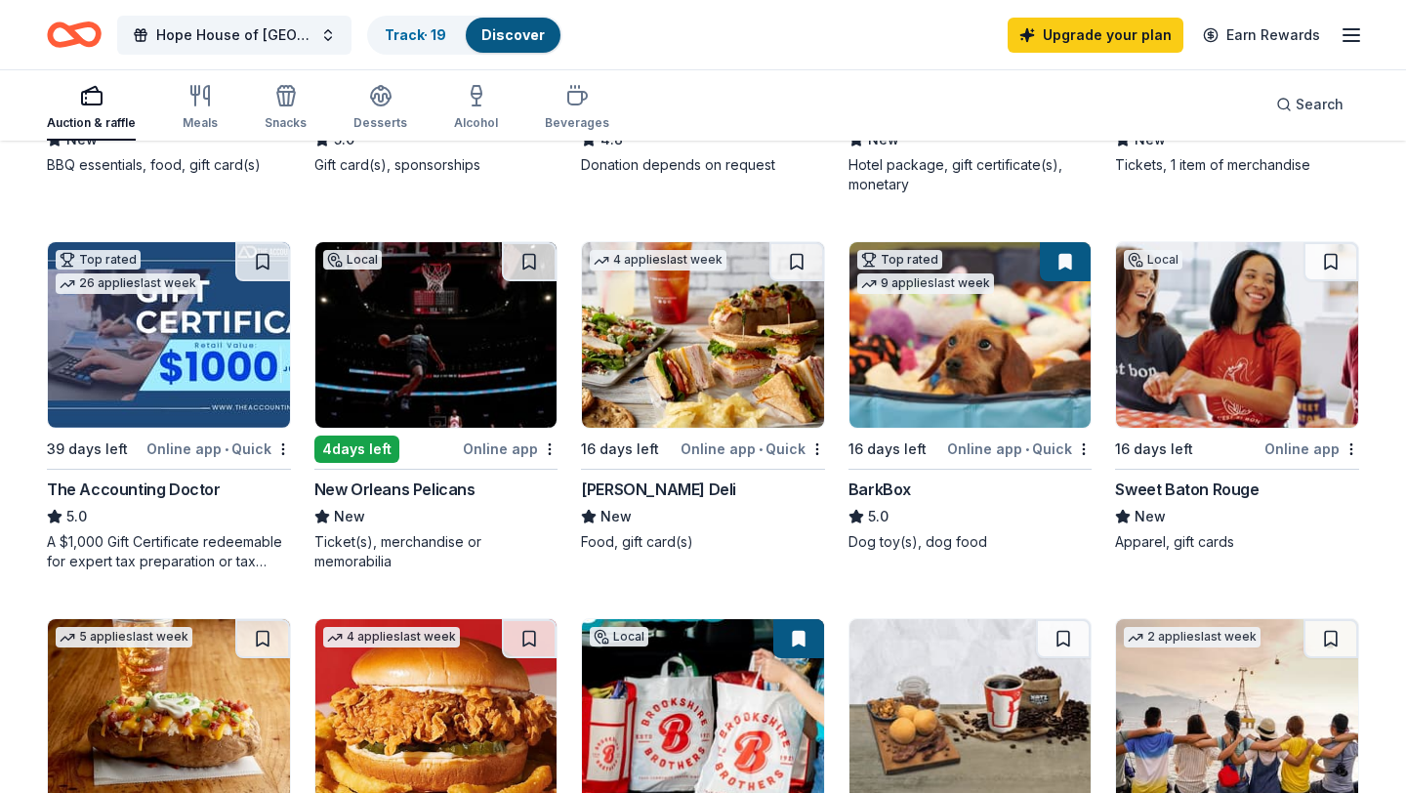
scroll to position [492, 0]
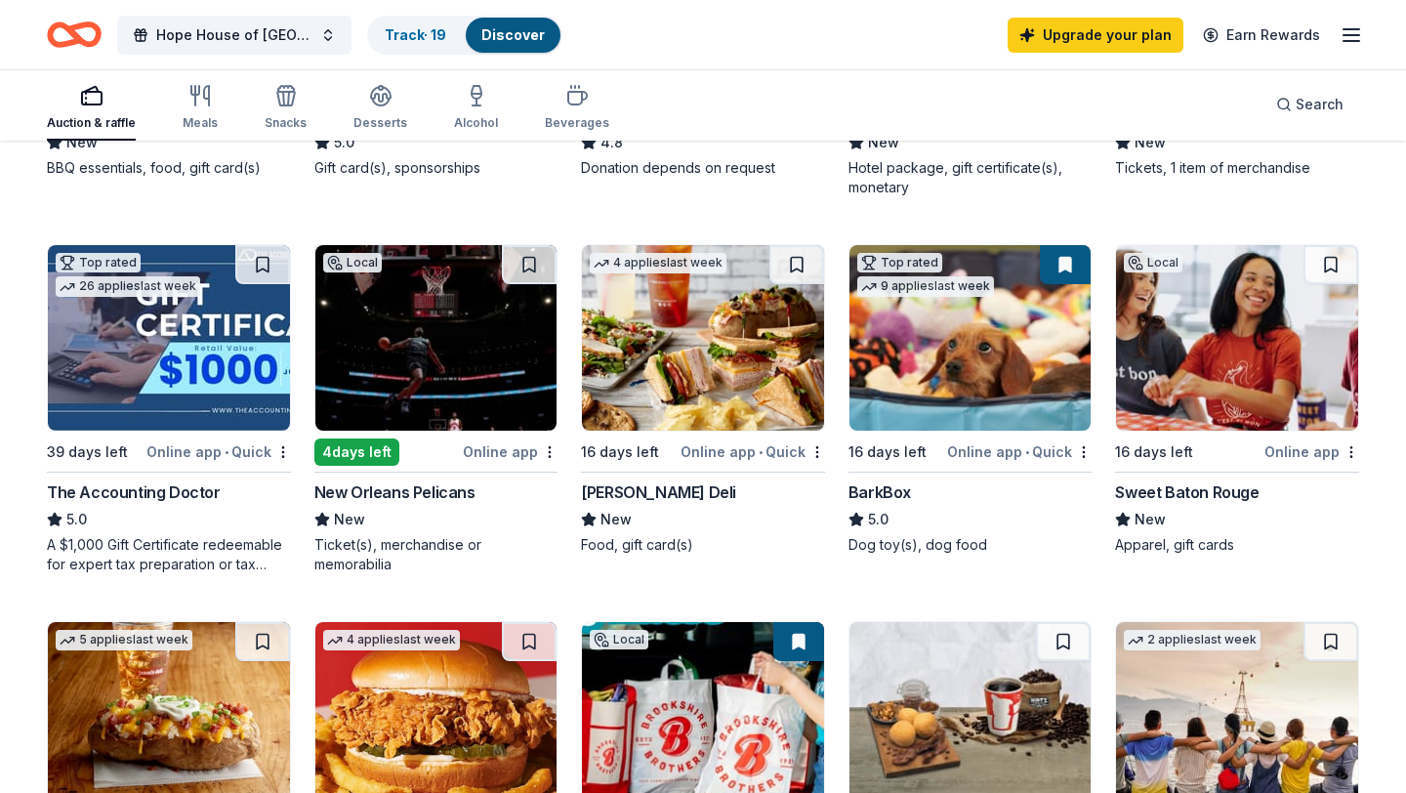
click at [773, 373] on img at bounding box center [703, 337] width 242 height 185
click at [410, 36] on link "Track · 19" at bounding box center [415, 34] width 61 height 17
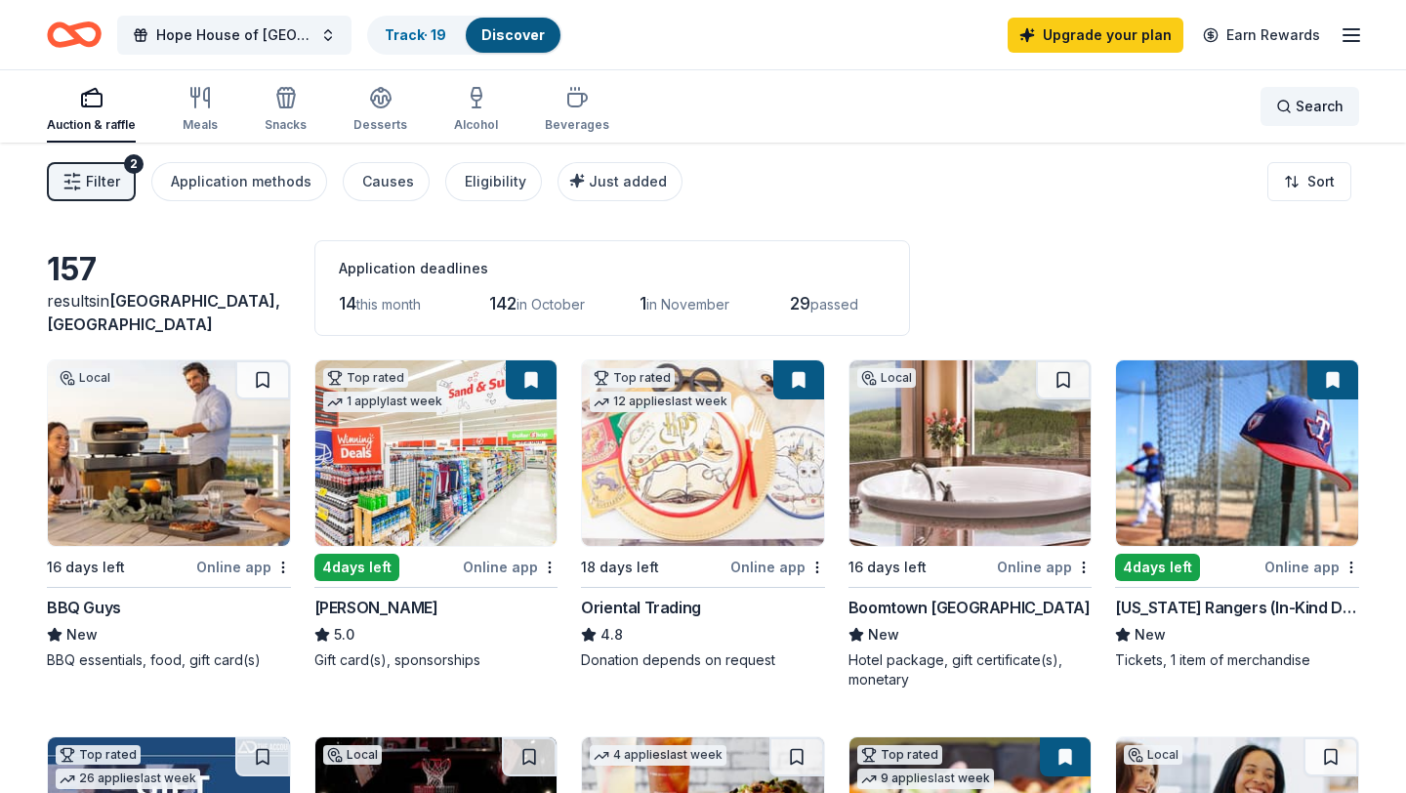
click at [1306, 105] on span "Search" at bounding box center [1319, 106] width 48 height 23
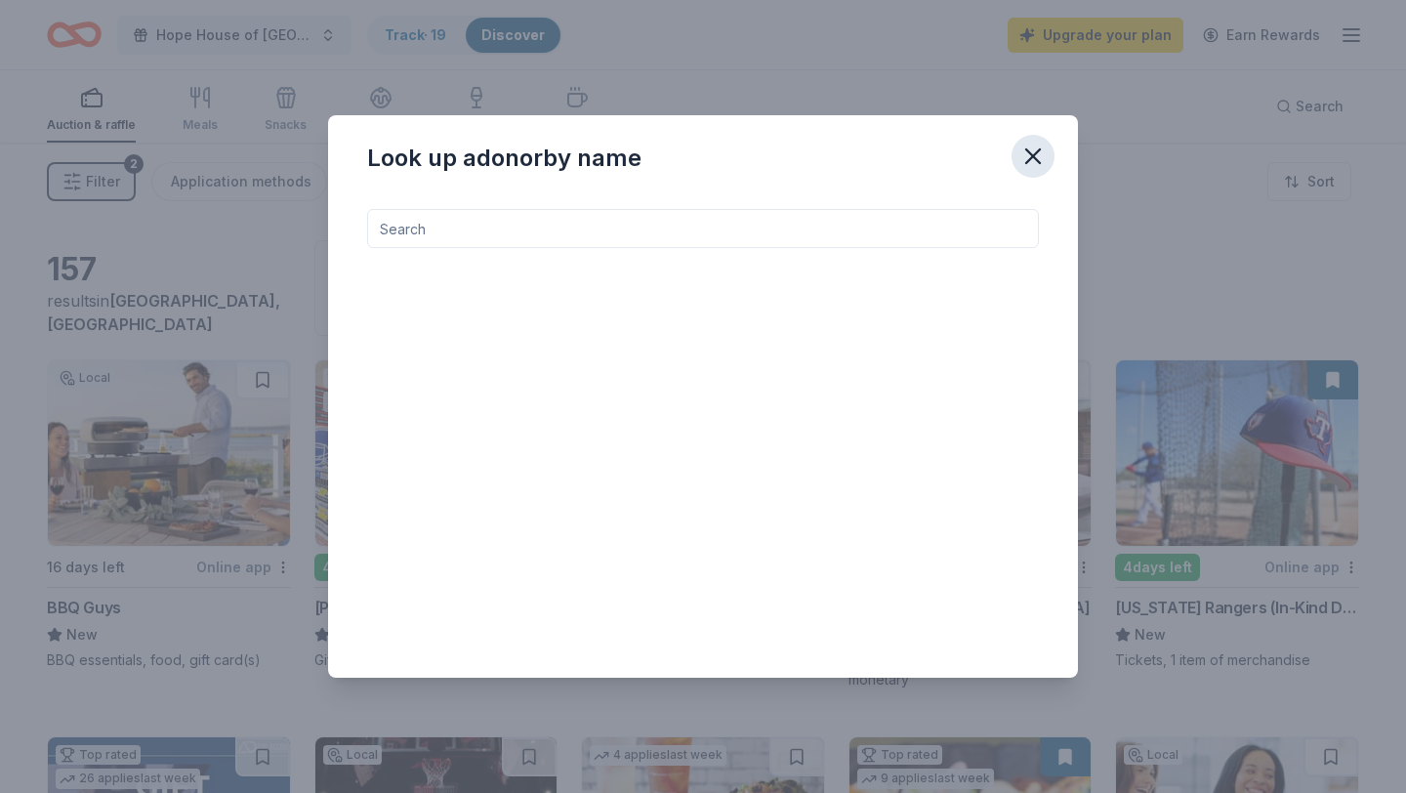
click at [1034, 155] on icon "button" at bounding box center [1033, 156] width 14 height 14
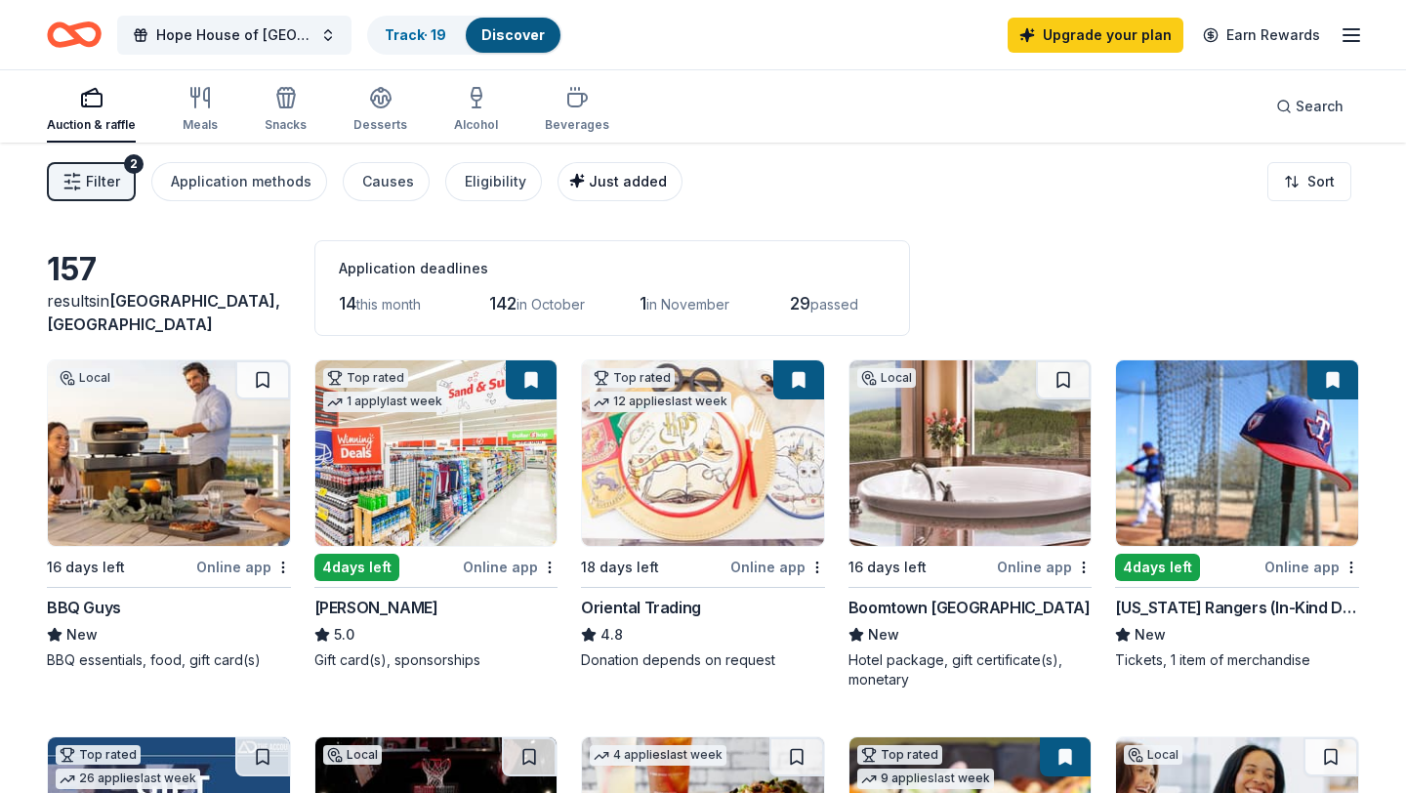
click at [629, 181] on span "Just added" at bounding box center [628, 181] width 78 height 17
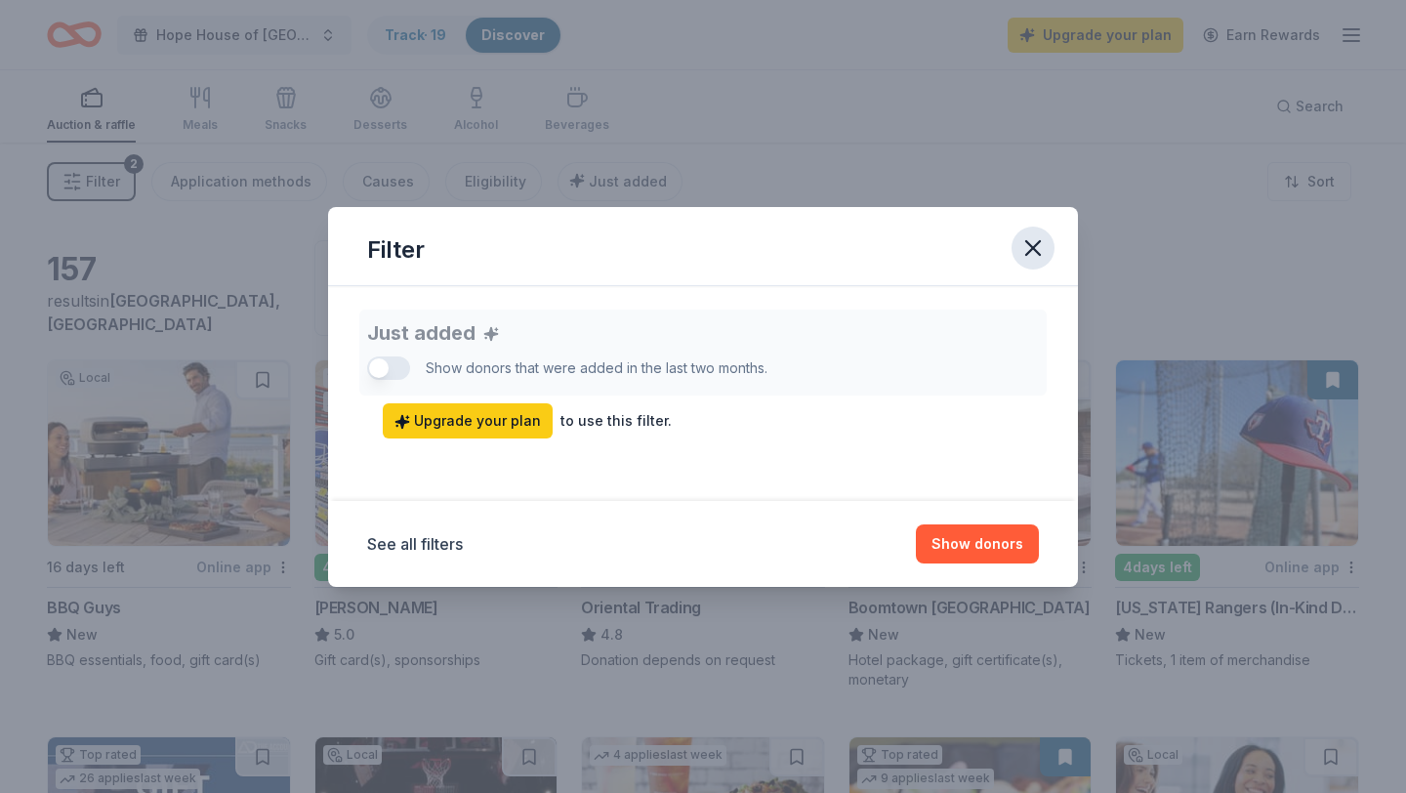
click at [1034, 245] on icon "button" at bounding box center [1033, 248] width 14 height 14
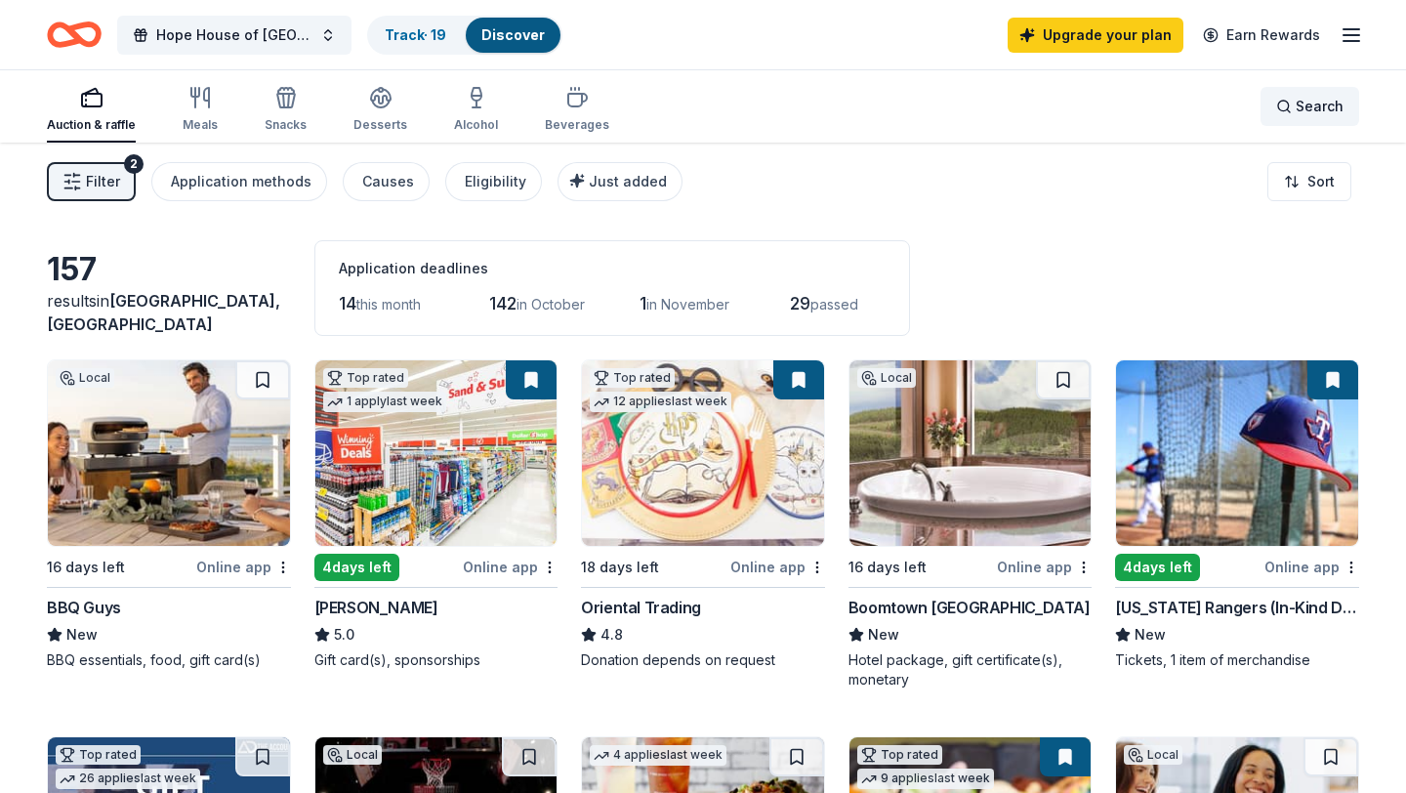
click at [1303, 109] on span "Search" at bounding box center [1319, 106] width 48 height 23
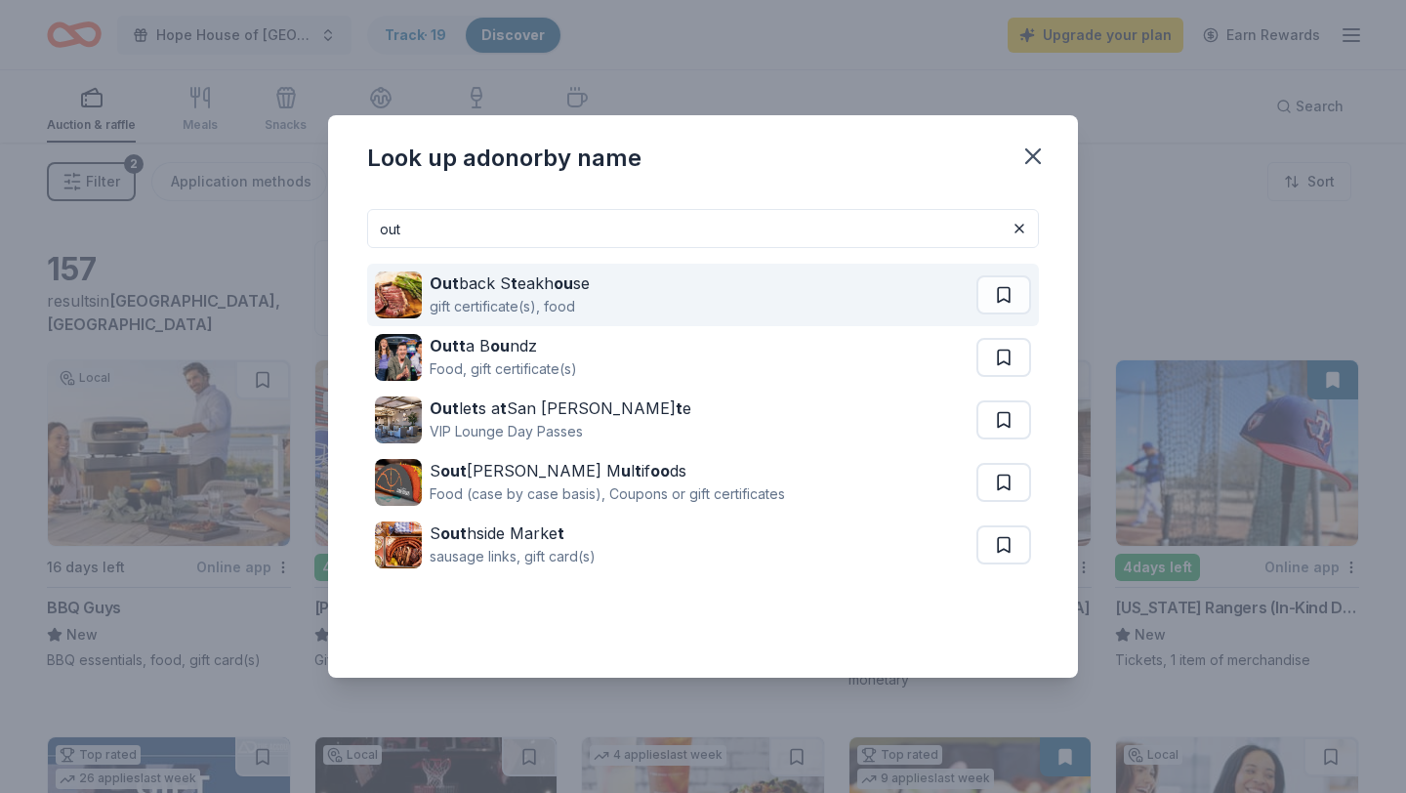
type input "out"
click at [617, 283] on div "Out back S t eakh ou se gift certificate(s), food" at bounding box center [675, 295] width 601 height 62
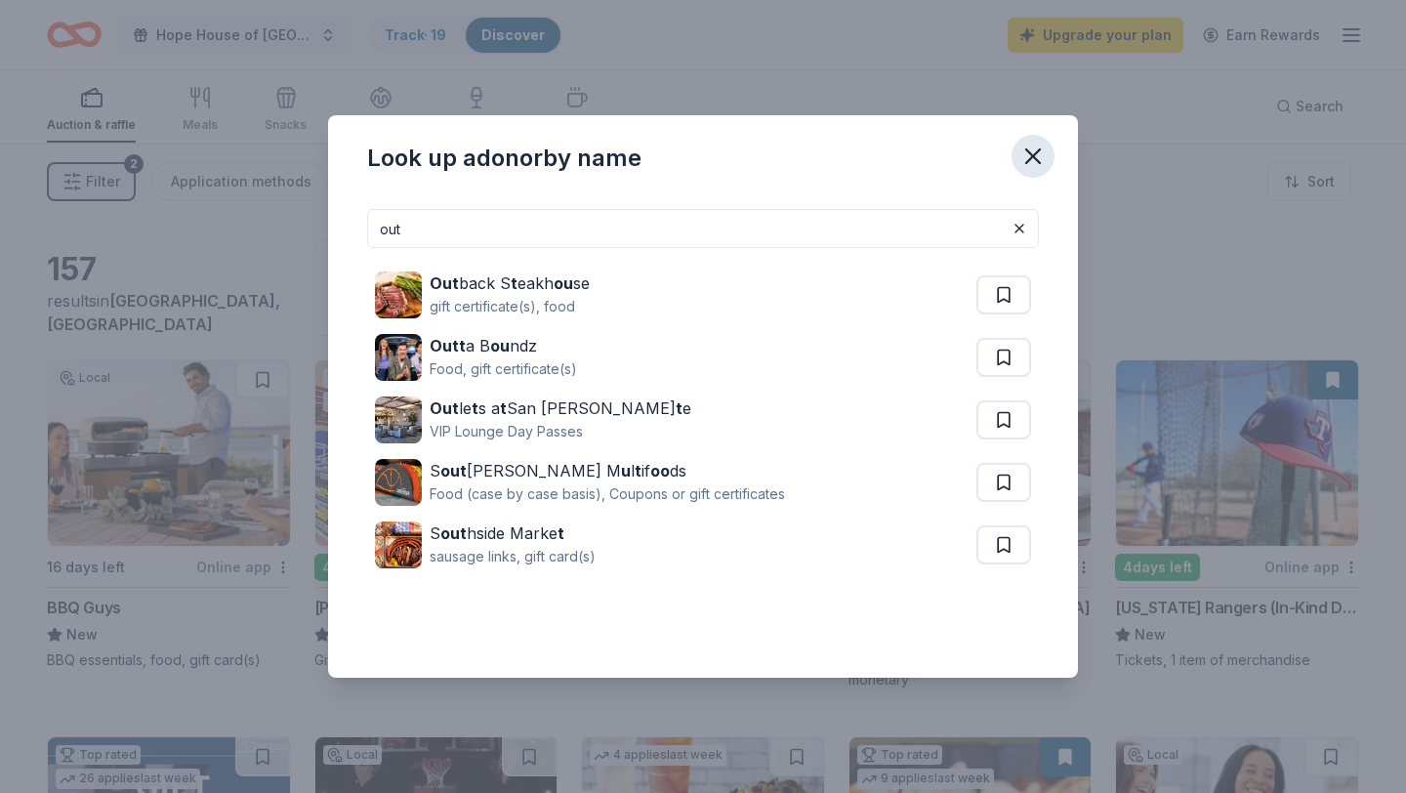
click at [1035, 152] on icon "button" at bounding box center [1033, 156] width 14 height 14
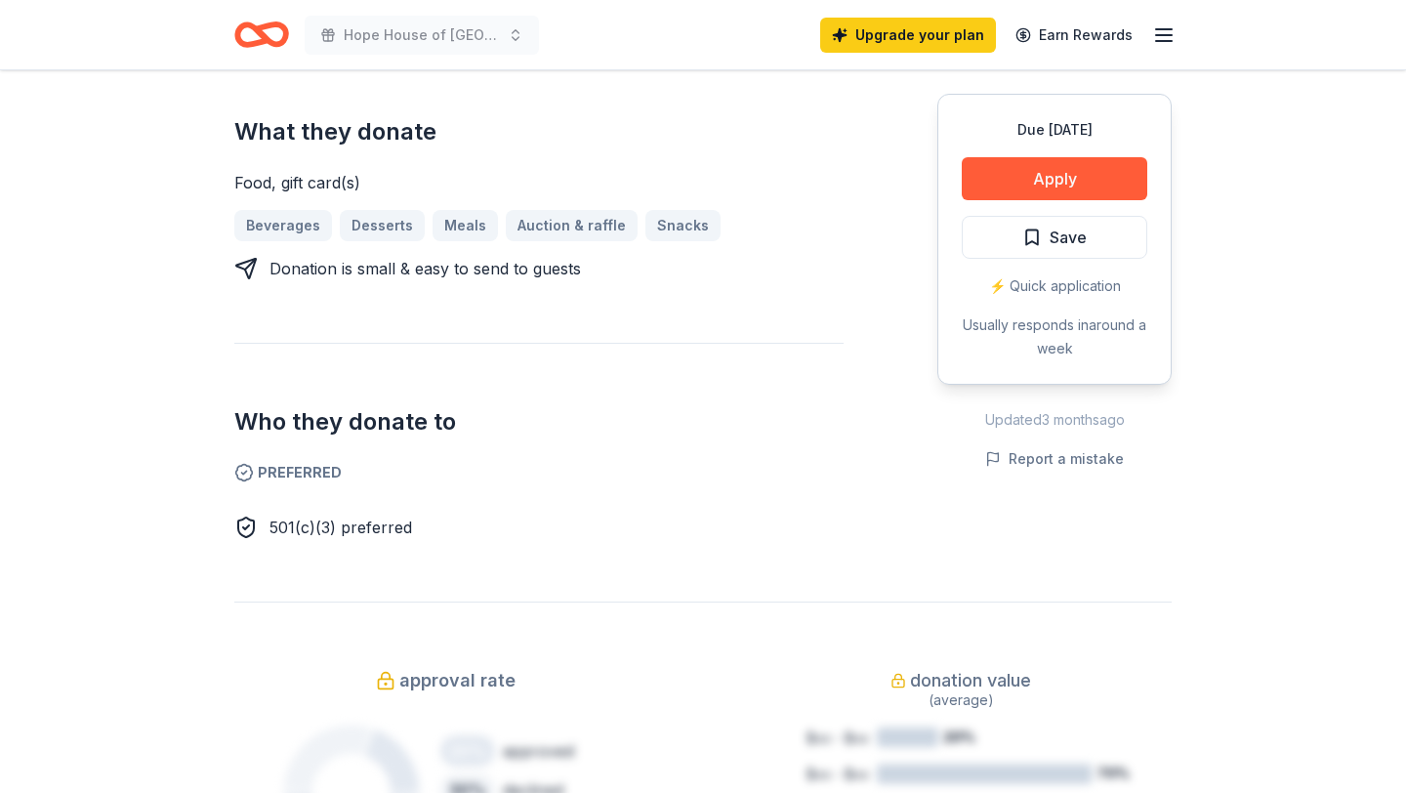
scroll to position [832, 0]
click at [1070, 184] on button "Apply" at bounding box center [1053, 178] width 185 height 43
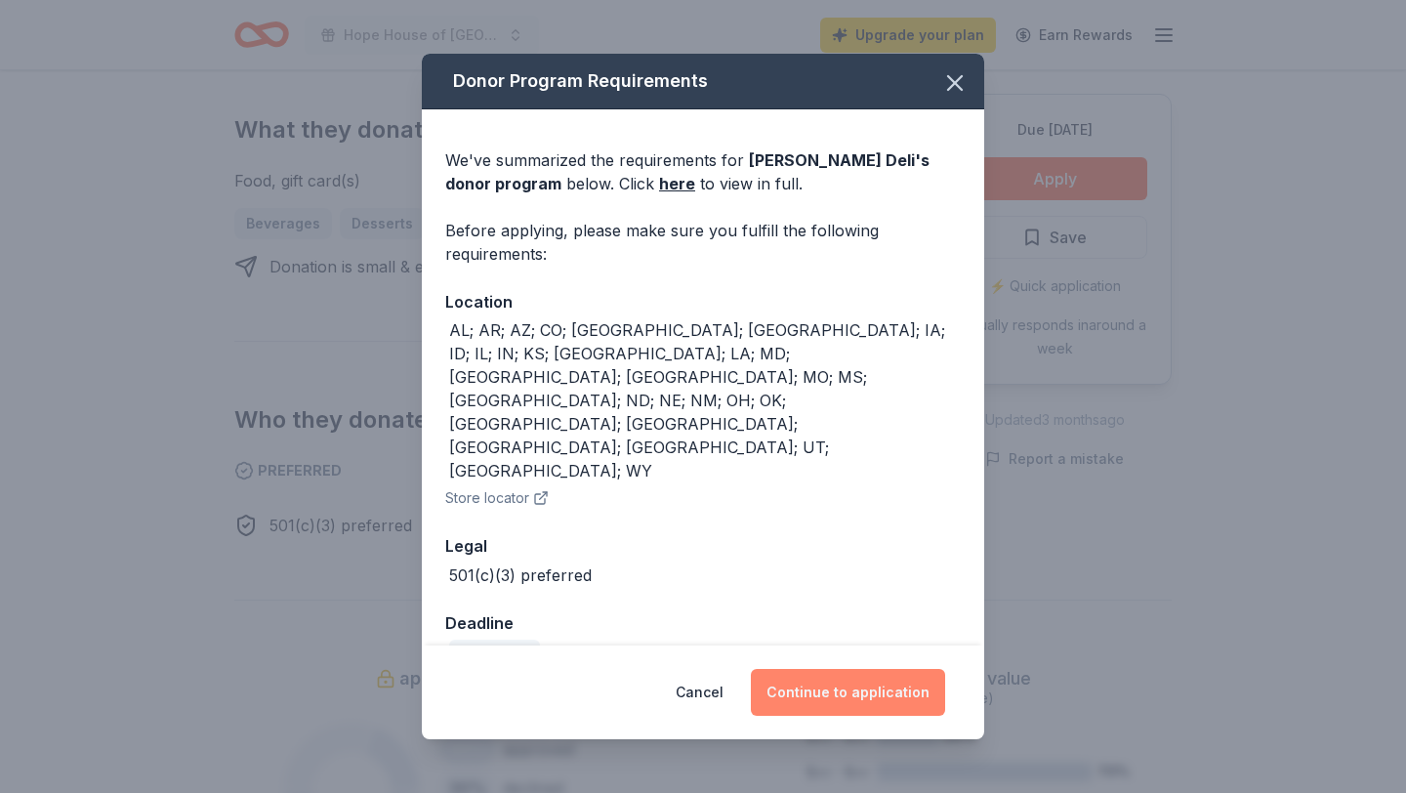
click at [879, 669] on button "Continue to application" at bounding box center [848, 692] width 194 height 47
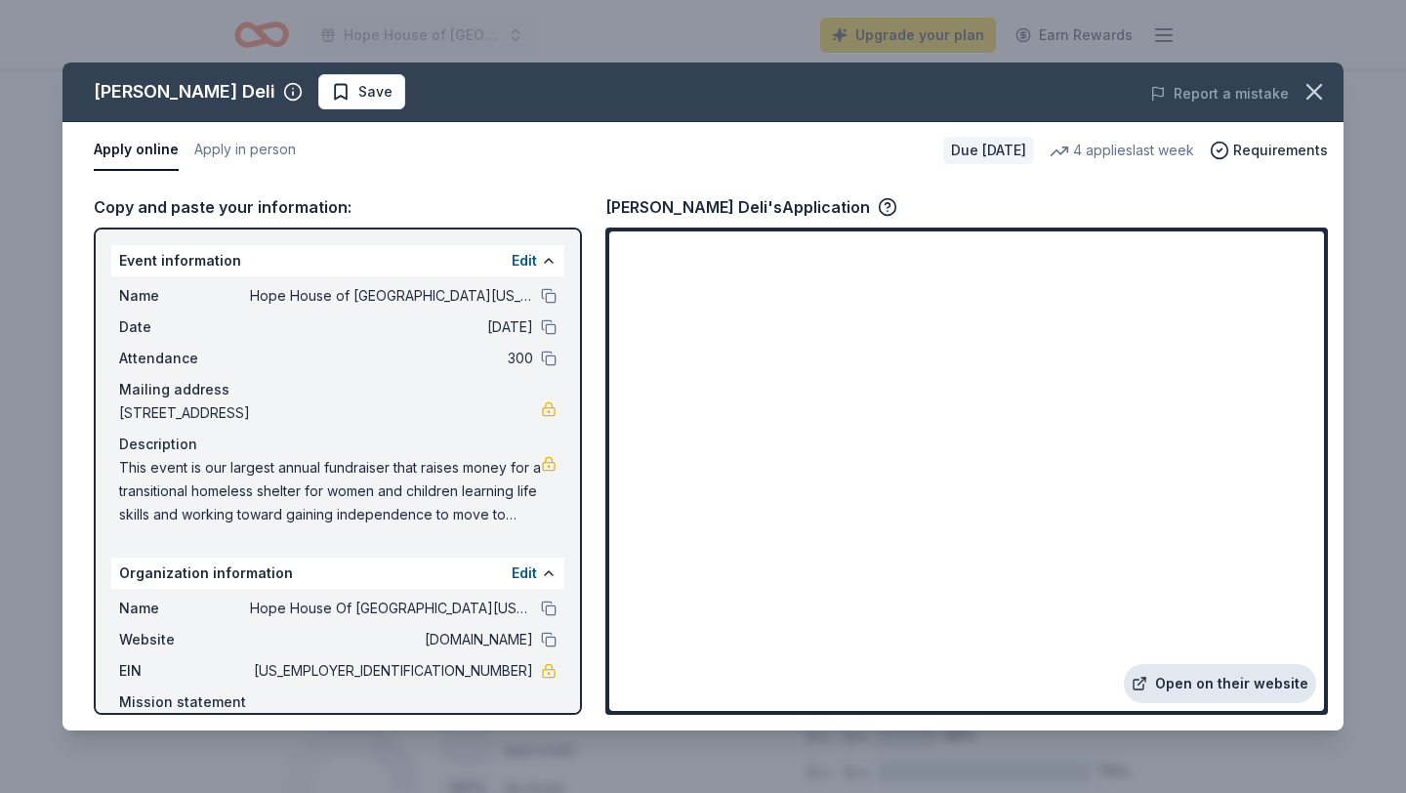
click at [1202, 693] on link "Open on their website" at bounding box center [1219, 683] width 192 height 39
click at [878, 202] on icon "button" at bounding box center [888, 207] width 20 height 20
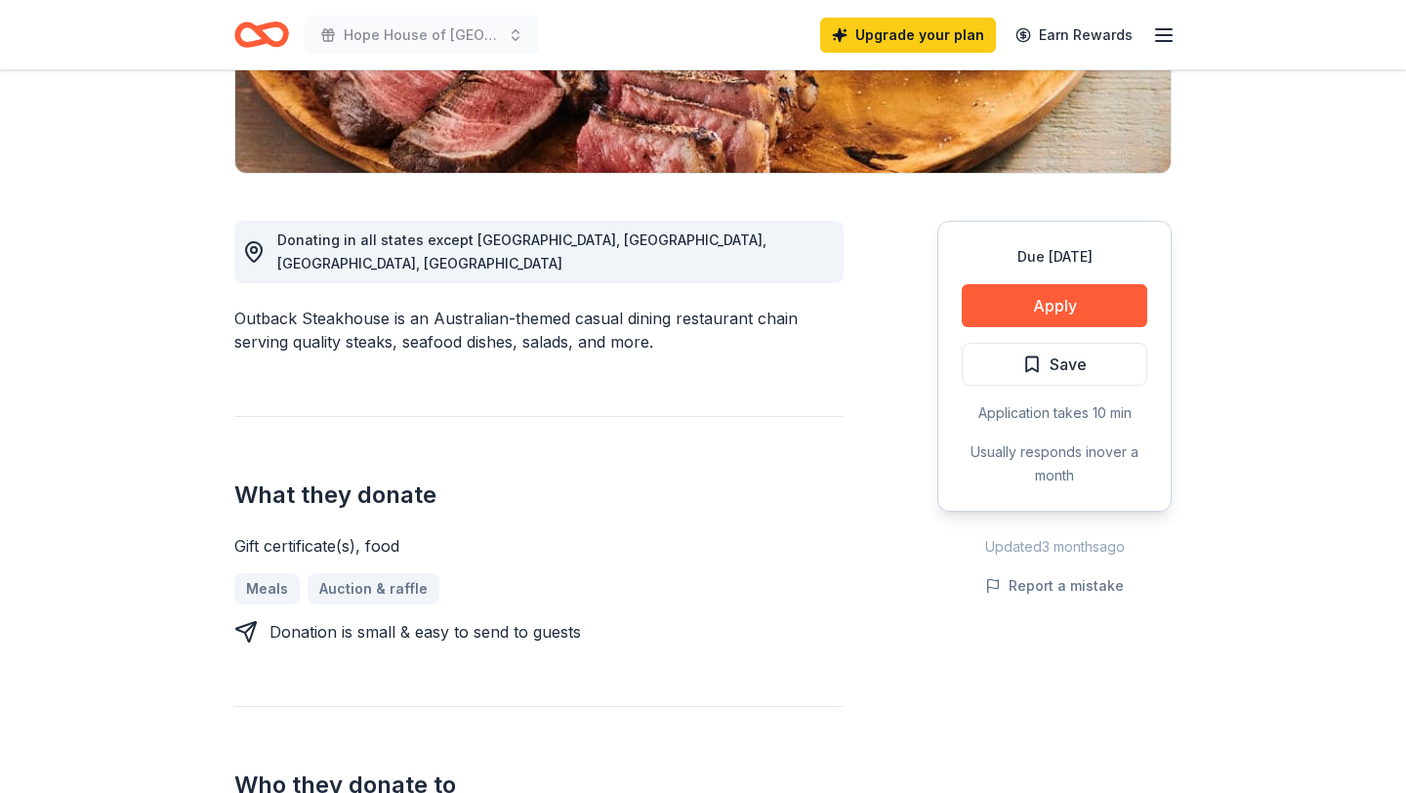
scroll to position [435, 0]
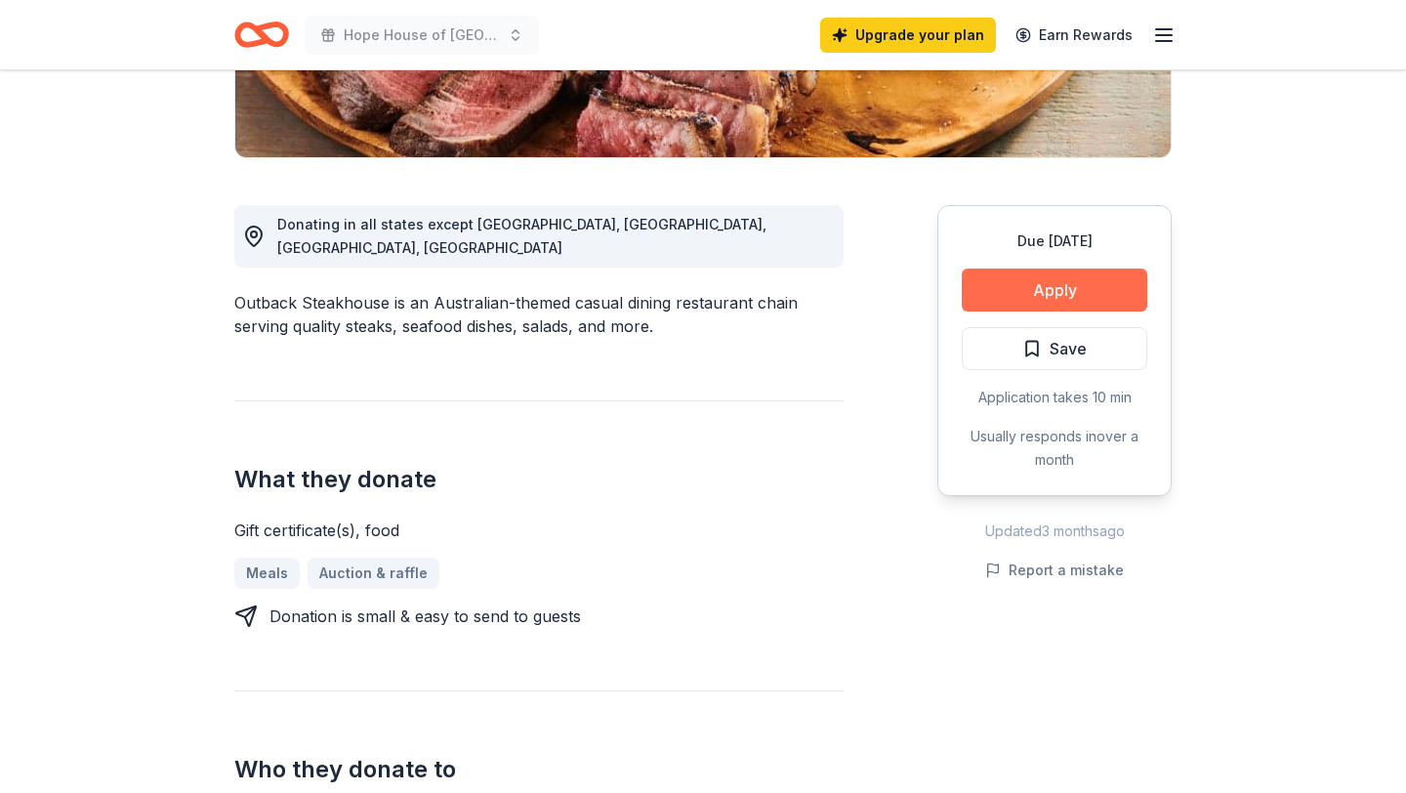
click at [1081, 286] on button "Apply" at bounding box center [1053, 289] width 185 height 43
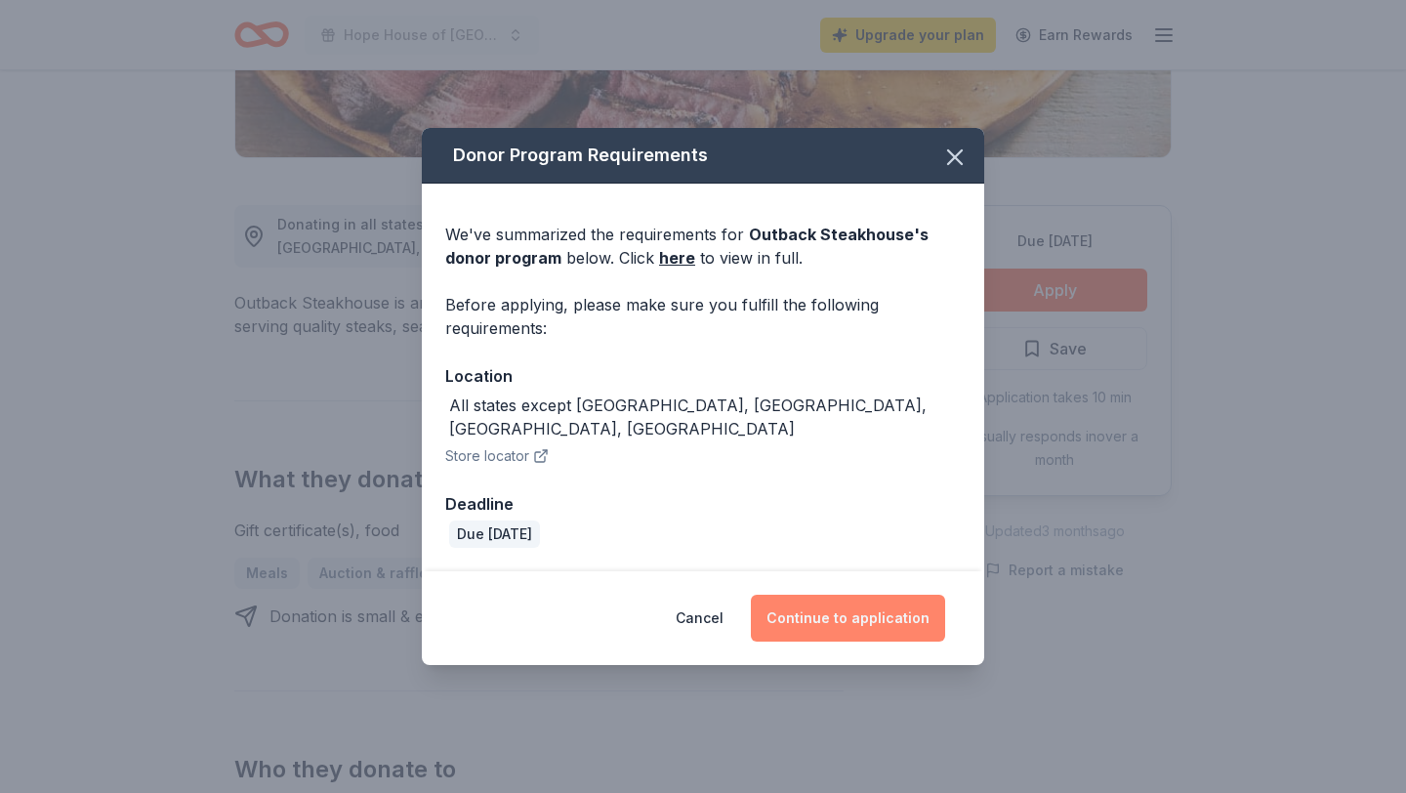
click at [880, 608] on button "Continue to application" at bounding box center [848, 617] width 194 height 47
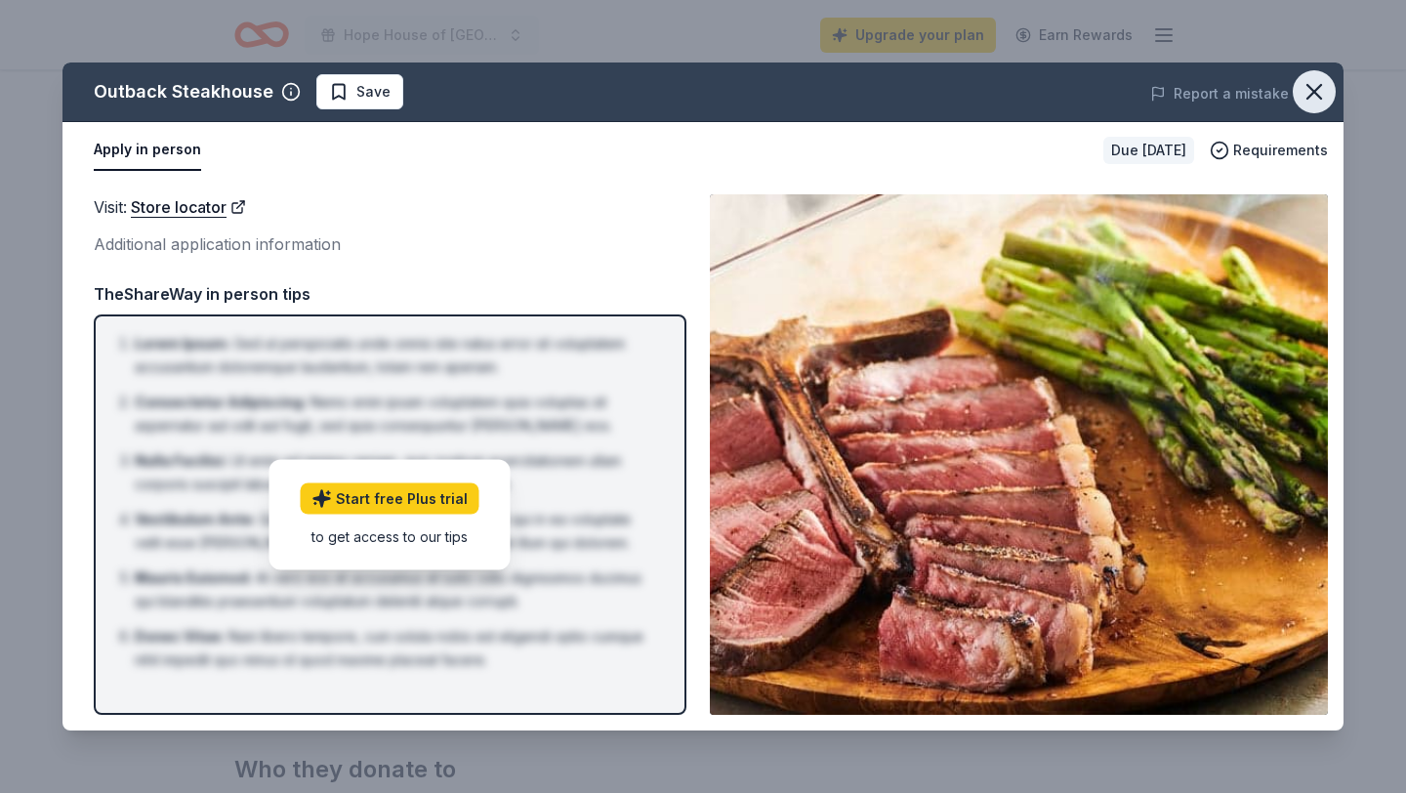
click at [1313, 92] on icon "button" at bounding box center [1314, 92] width 14 height 14
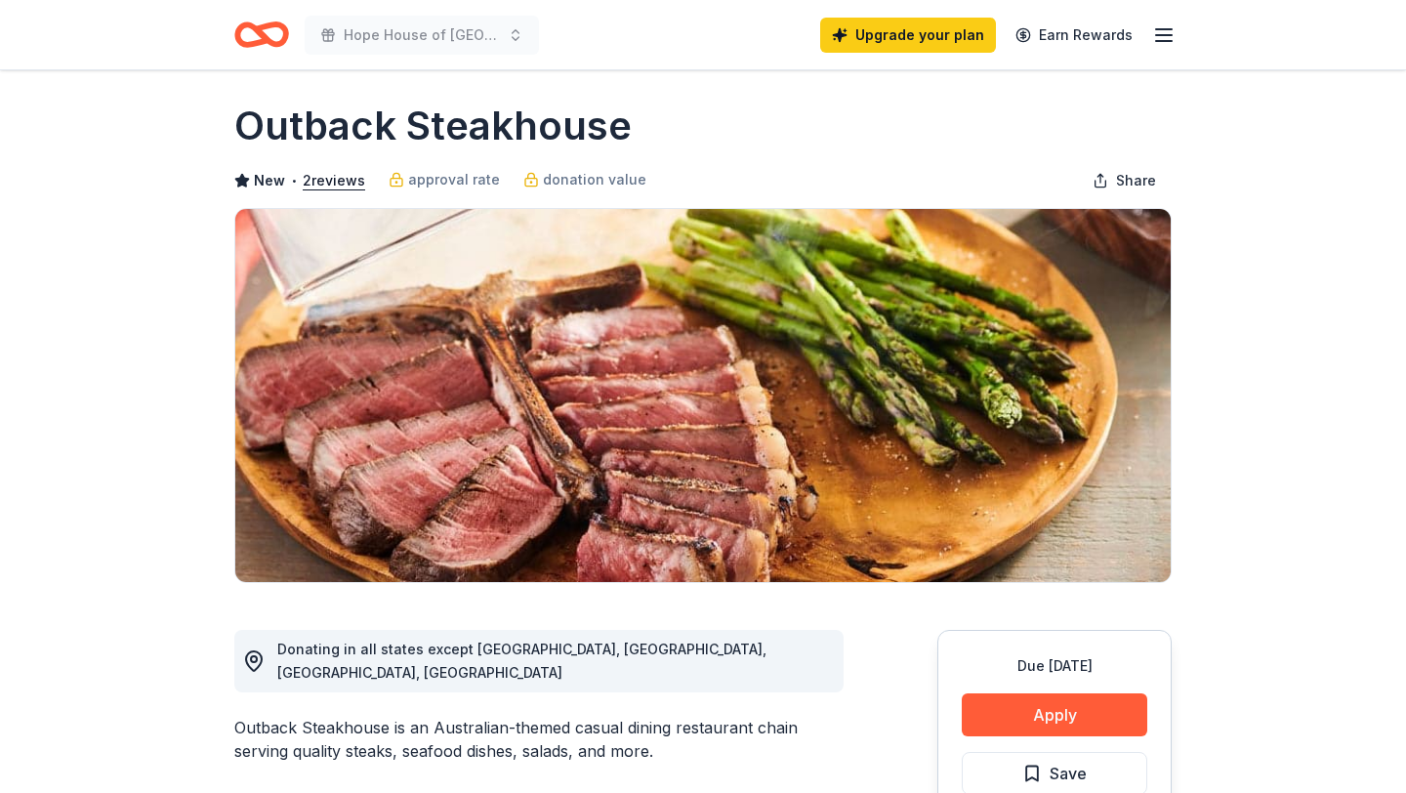
scroll to position [0, 0]
